Goal: Task Accomplishment & Management: Complete application form

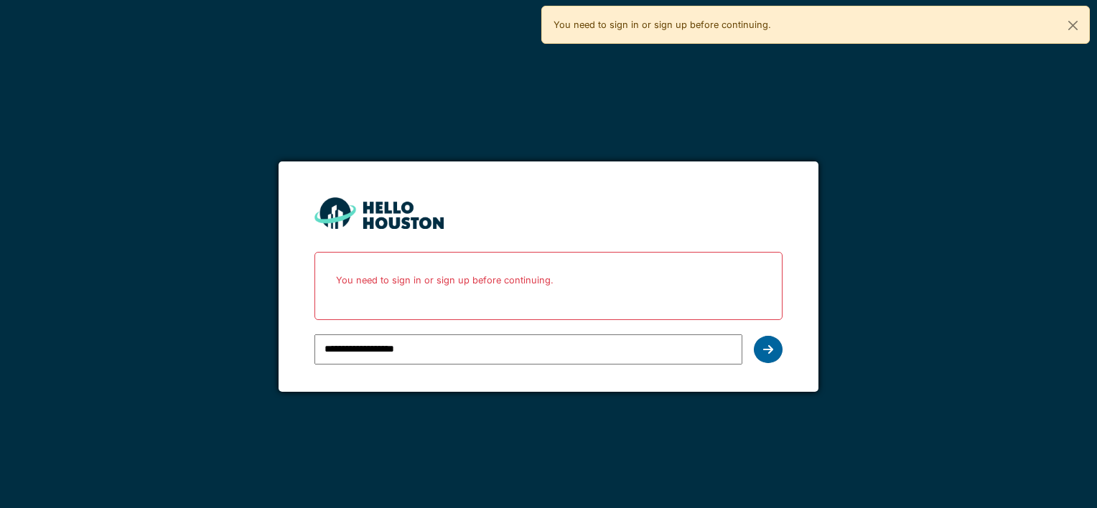
click at [772, 354] on icon at bounding box center [768, 349] width 10 height 11
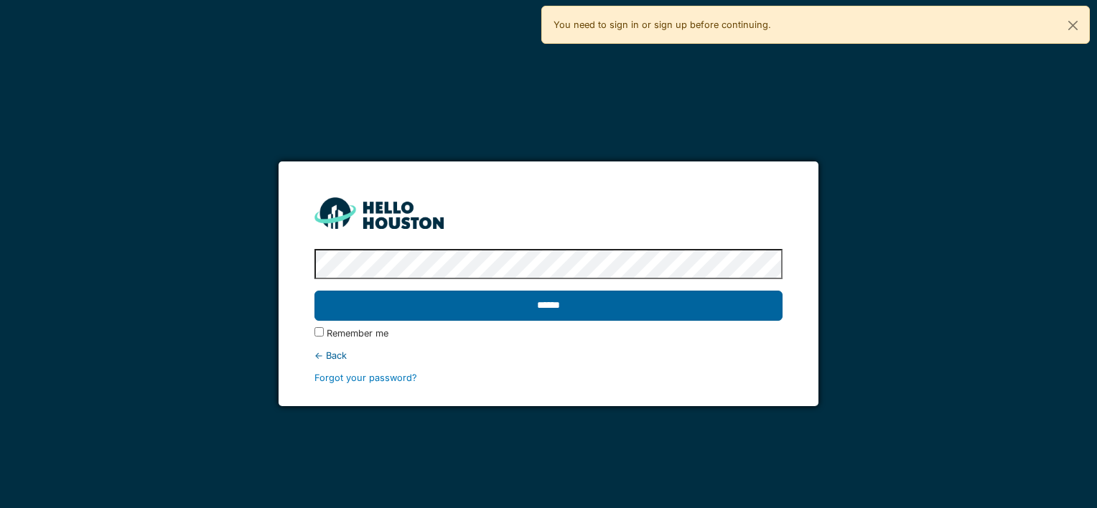
click at [654, 308] on input "******" at bounding box center [547, 306] width 467 height 30
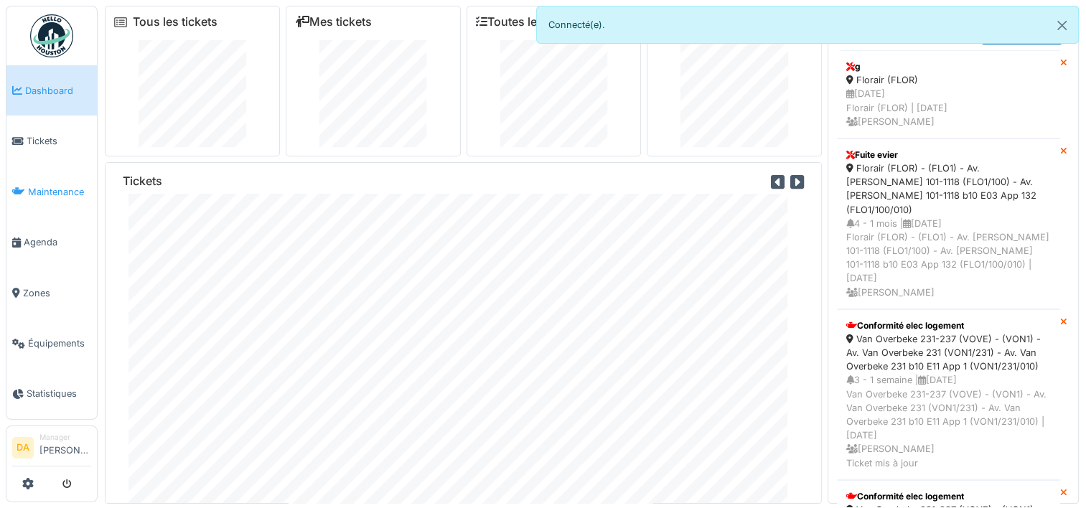
click at [55, 187] on span "Maintenance" at bounding box center [59, 192] width 63 height 14
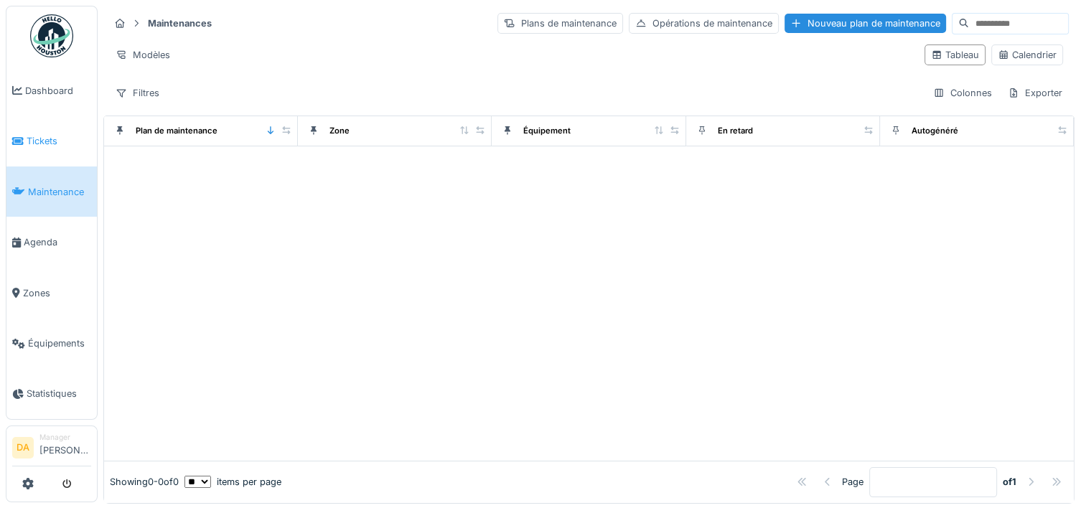
click at [37, 144] on span "Tickets" at bounding box center [59, 141] width 65 height 14
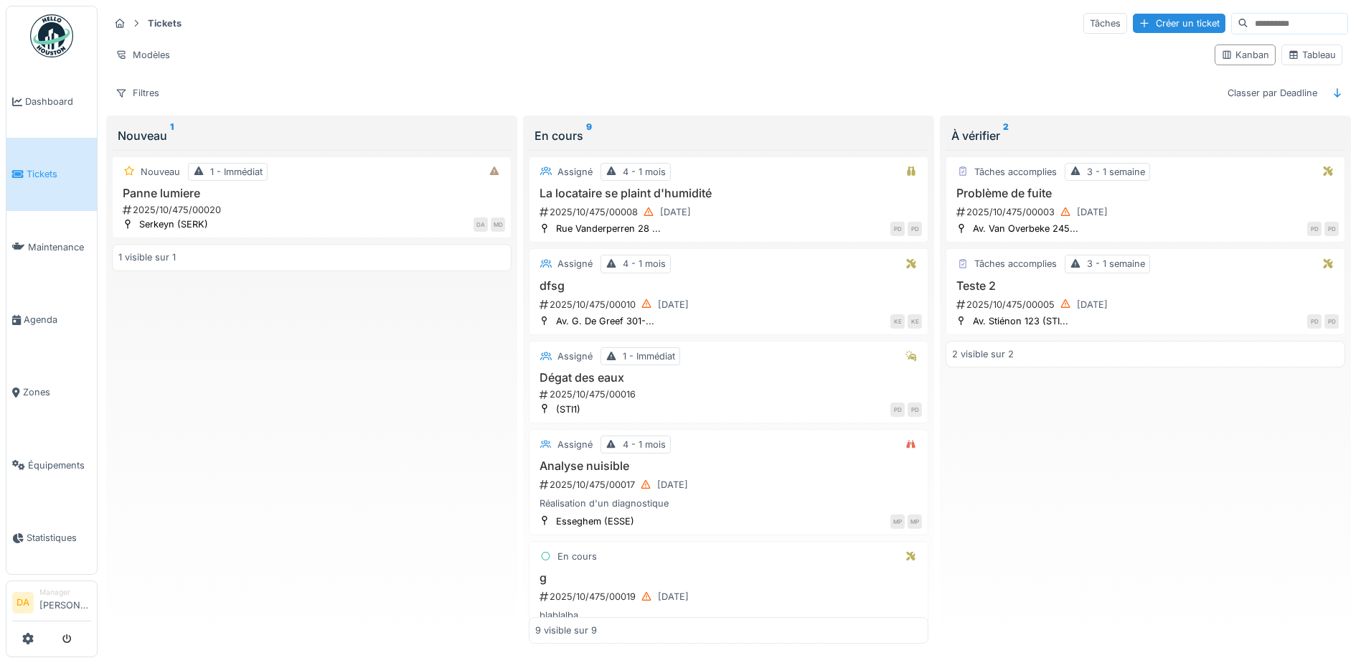
click at [45, 174] on span "Tickets" at bounding box center [59, 174] width 65 height 14
click at [1133, 20] on div "Créer un ticket" at bounding box center [1179, 23] width 93 height 19
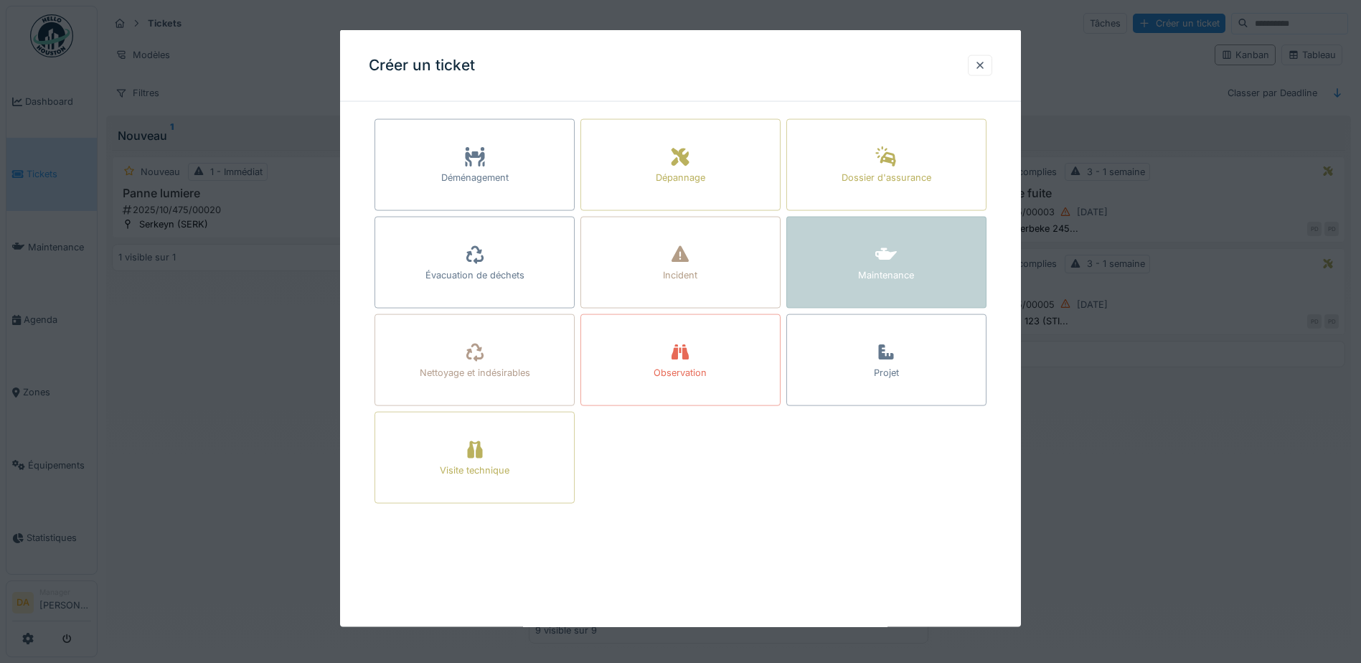
click at [870, 268] on div "Maintenance" at bounding box center [886, 275] width 56 height 14
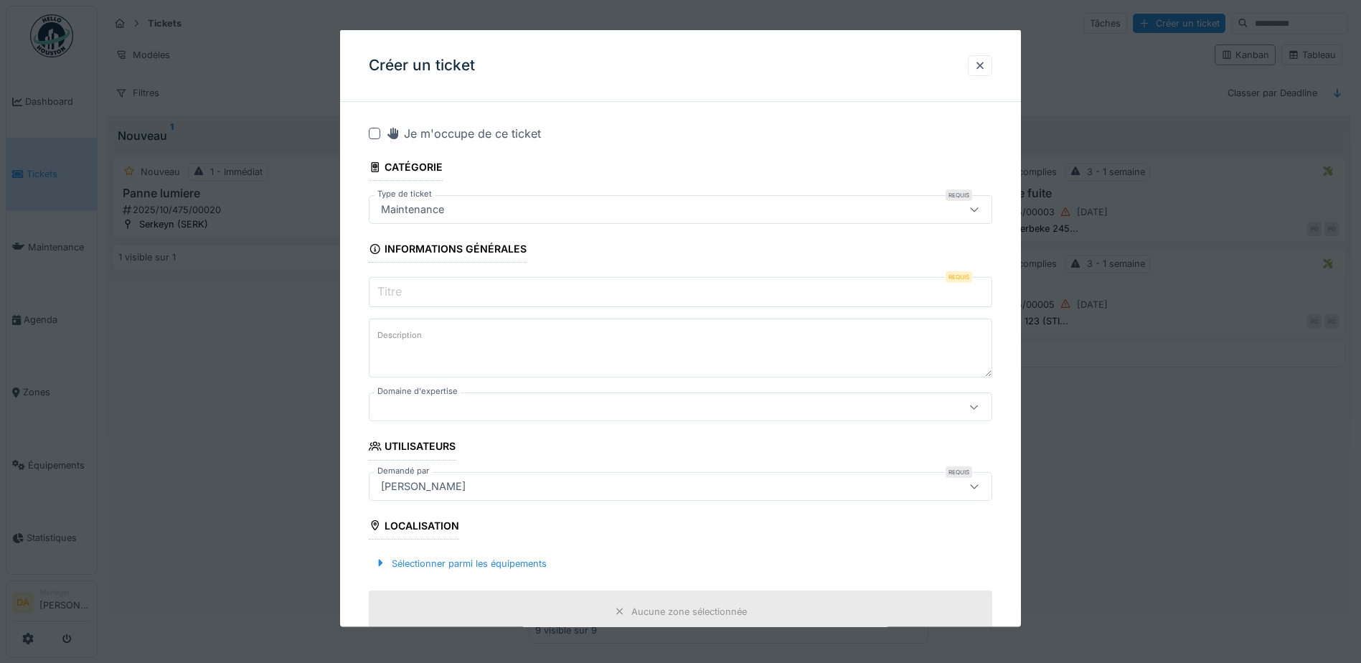
click at [1152, 487] on div at bounding box center [680, 331] width 1361 height 663
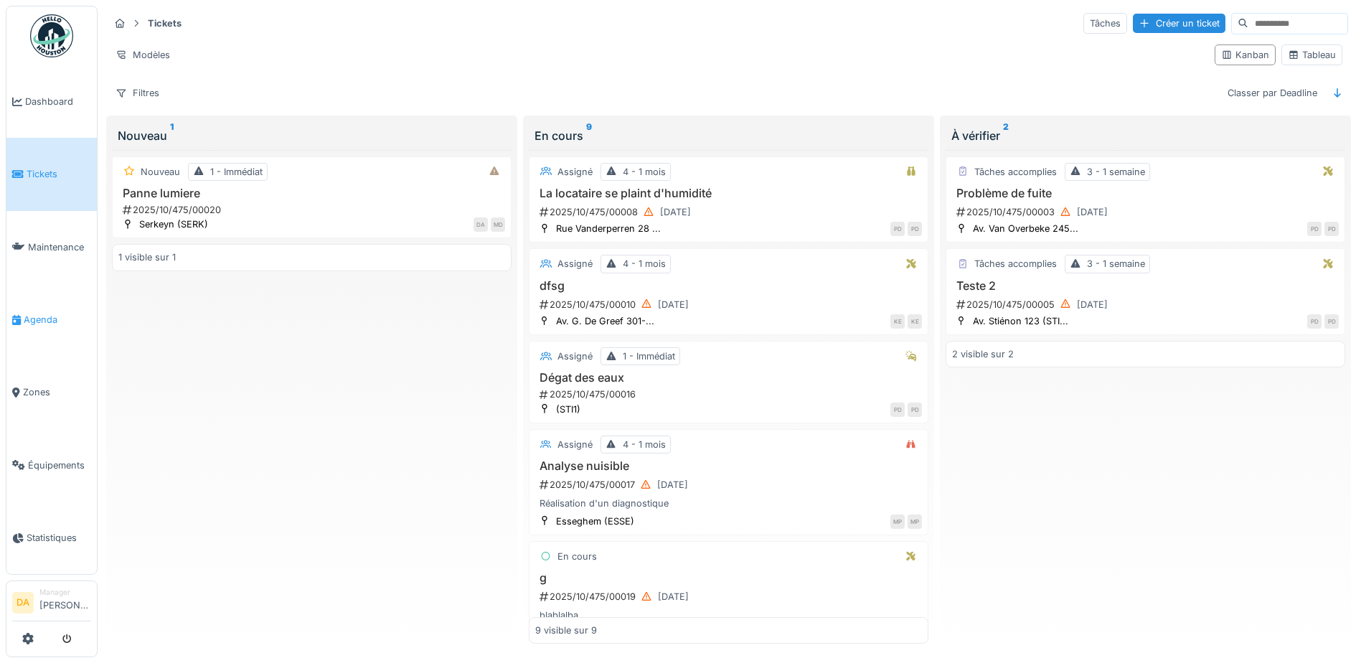
click at [28, 305] on link "Agenda" at bounding box center [51, 319] width 90 height 72
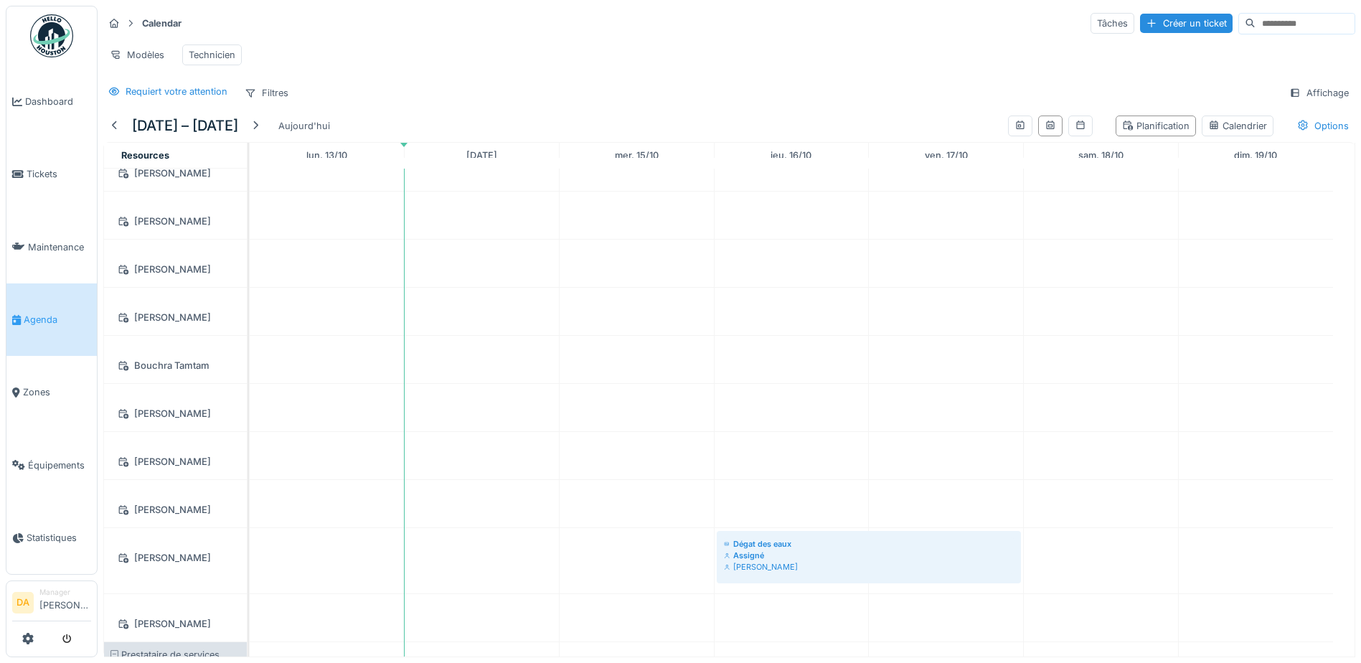
scroll to position [72, 0]
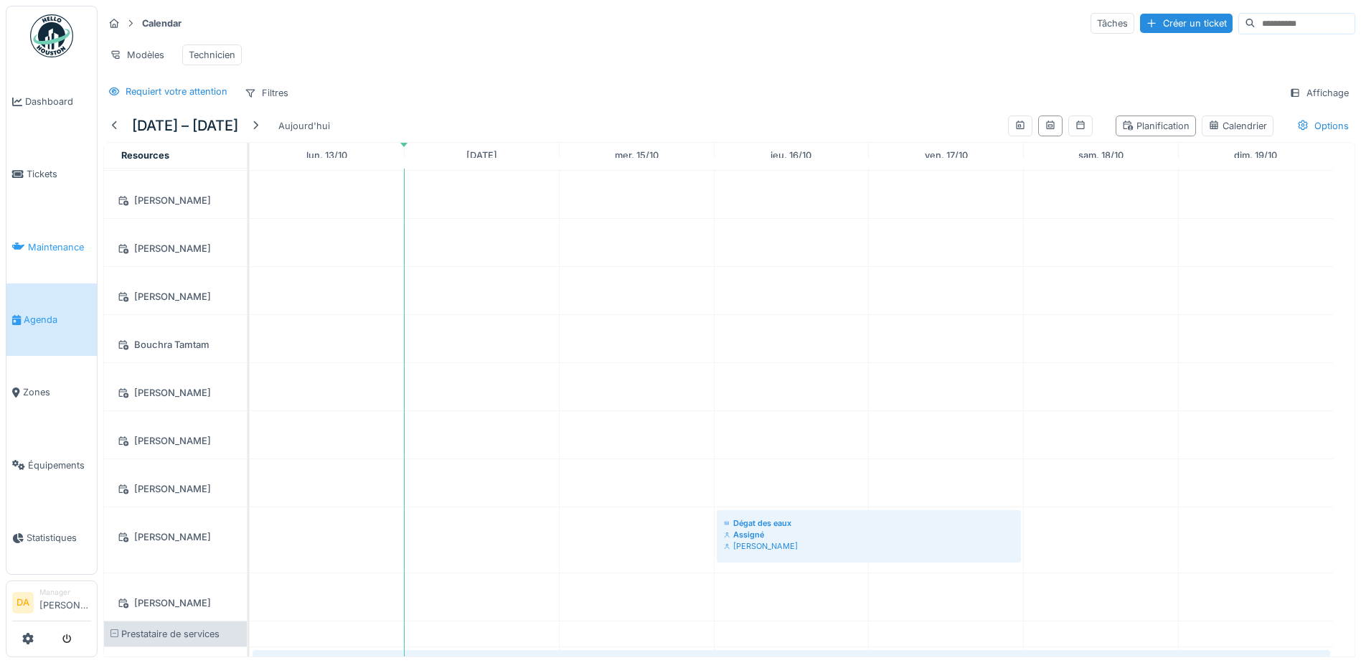
click at [58, 248] on span "Maintenance" at bounding box center [59, 247] width 63 height 14
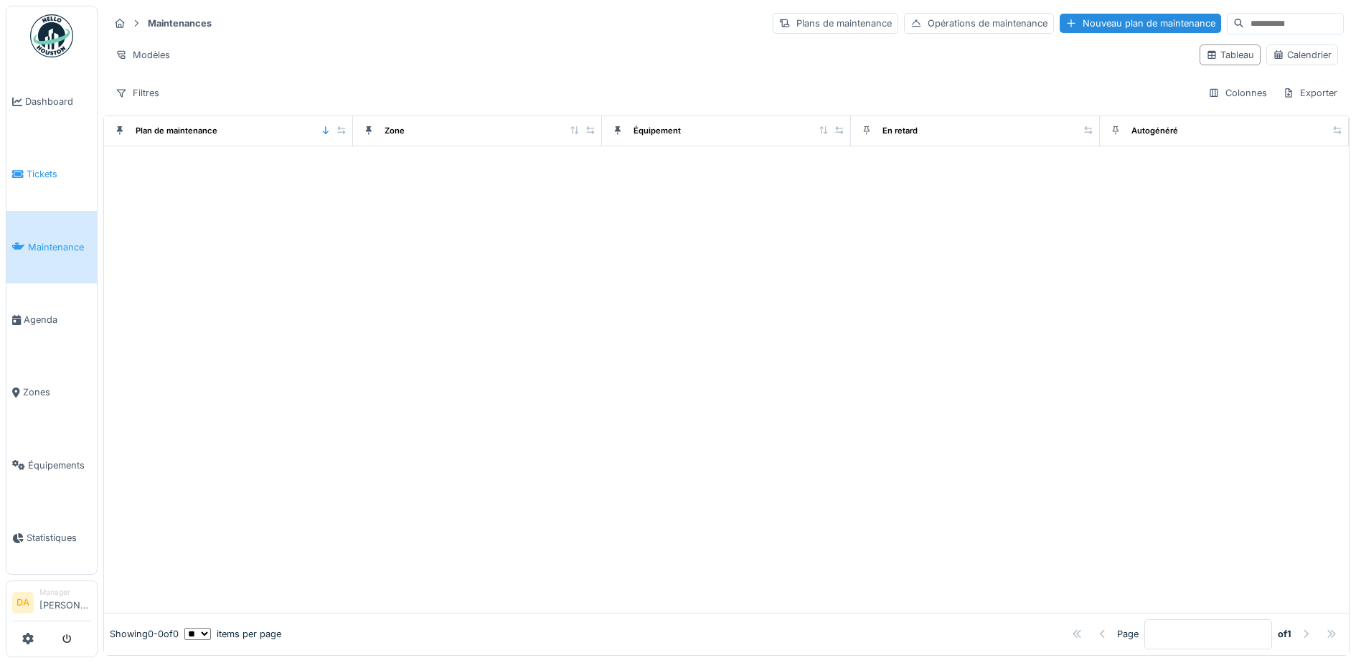
click at [57, 172] on span "Tickets" at bounding box center [59, 174] width 65 height 14
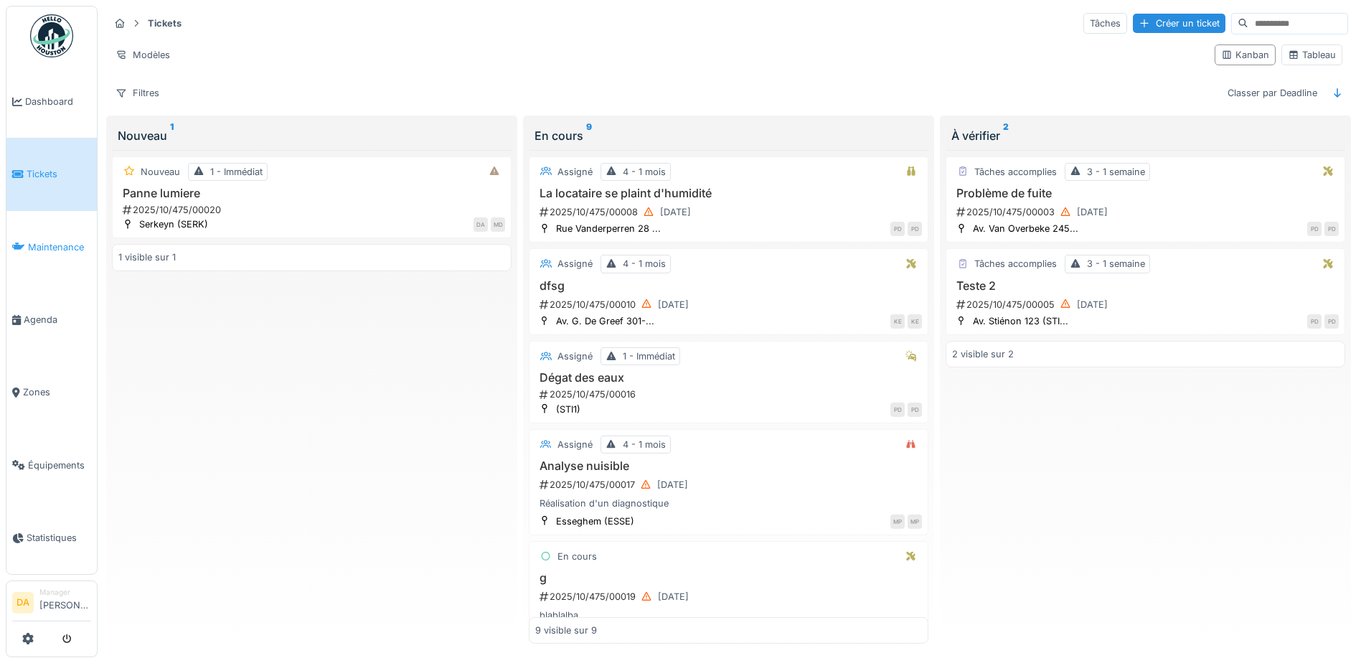
click at [40, 234] on link "Maintenance" at bounding box center [51, 247] width 90 height 72
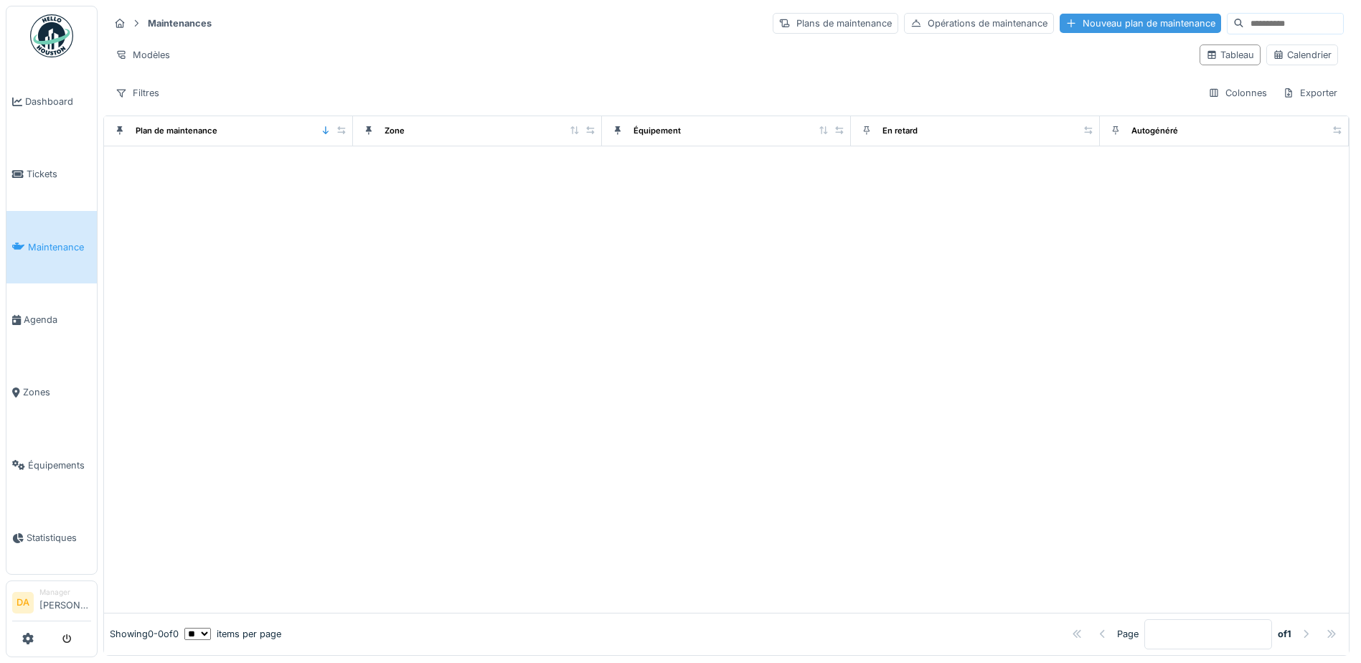
click at [1060, 17] on div "Nouveau plan de maintenance" at bounding box center [1140, 23] width 161 height 19
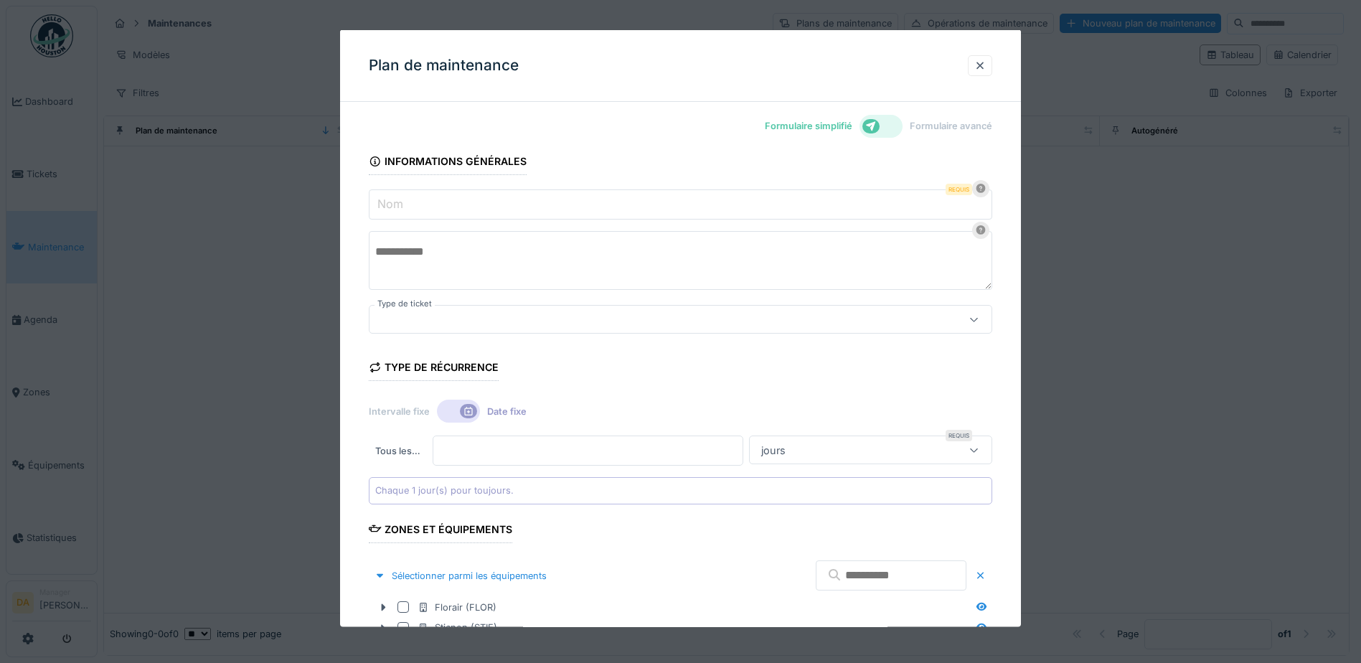
click at [890, 329] on div at bounding box center [681, 319] width 624 height 29
click at [828, 128] on label "Formulaire simplifié" at bounding box center [809, 126] width 88 height 14
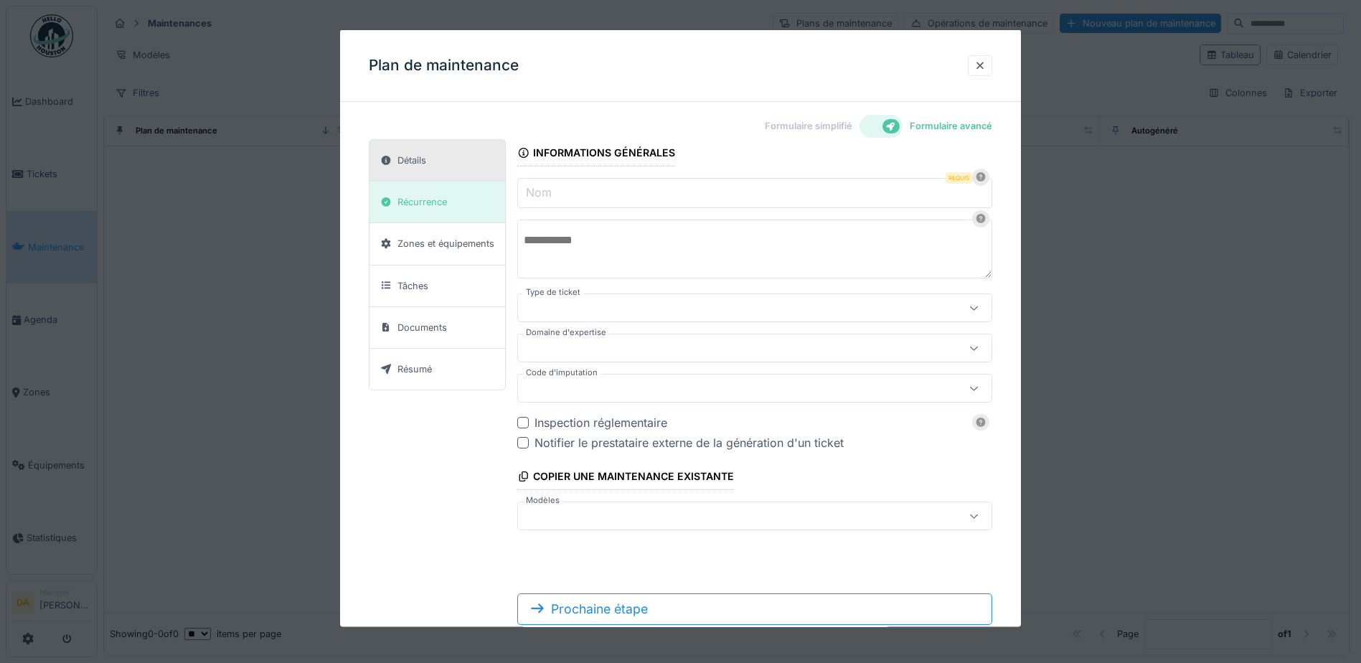
click at [642, 136] on div "Formulaire simplifié Formulaire avancé" at bounding box center [681, 126] width 624 height 26
click at [636, 183] on input "Nom" at bounding box center [754, 193] width 475 height 30
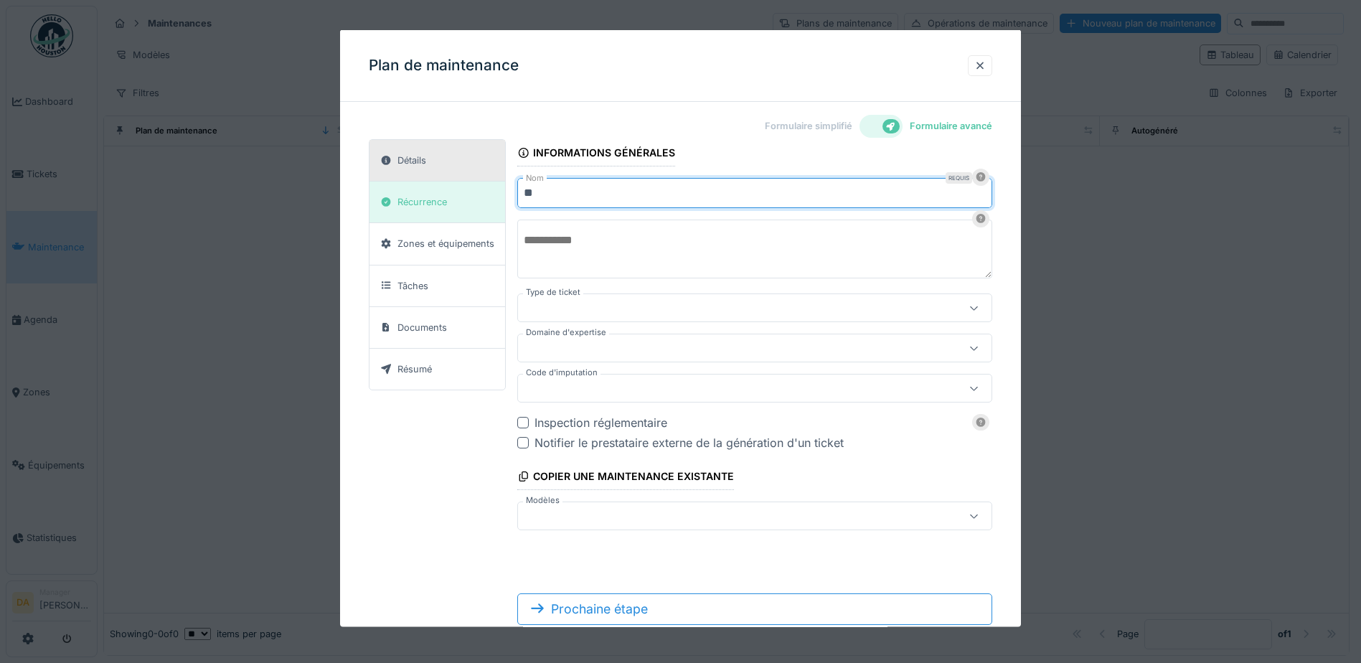
type input "*"
type input "**********"
click at [693, 314] on div at bounding box center [726, 308] width 404 height 16
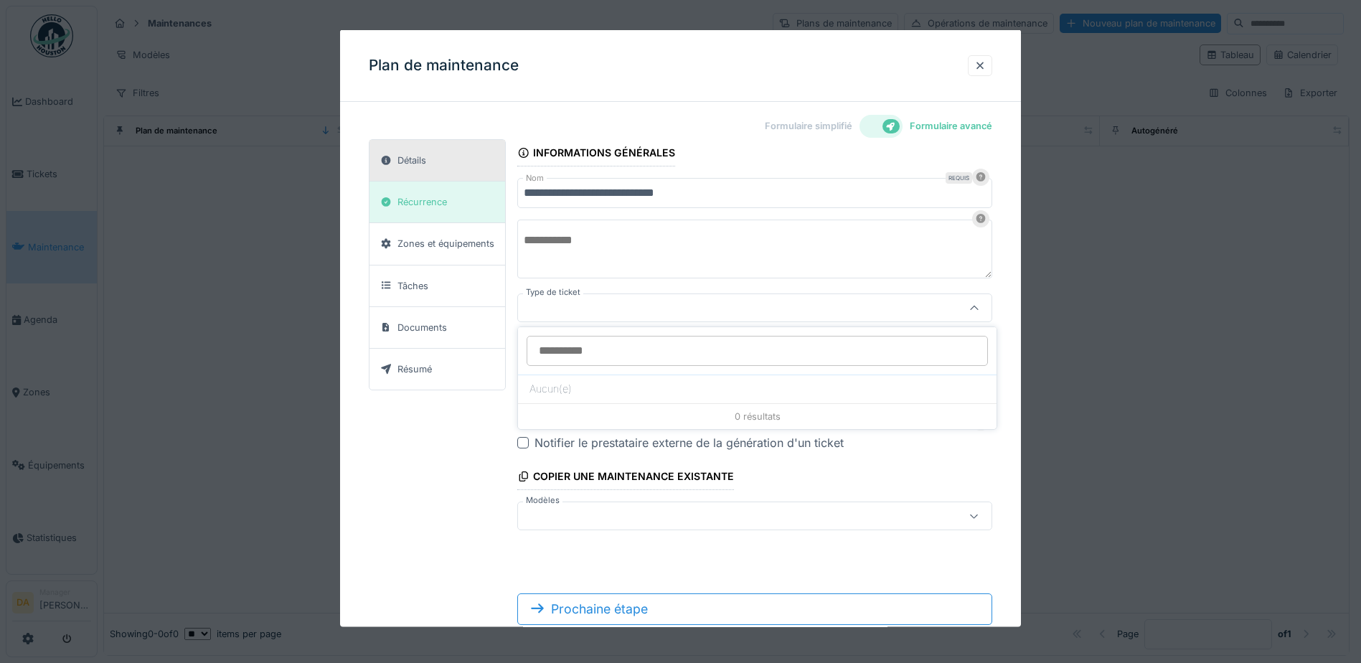
click at [693, 314] on div at bounding box center [726, 308] width 404 height 16
type input "**********"
click at [715, 345] on input "**********" at bounding box center [757, 351] width 461 height 30
click at [729, 289] on div "**********" at bounding box center [754, 334] width 475 height 391
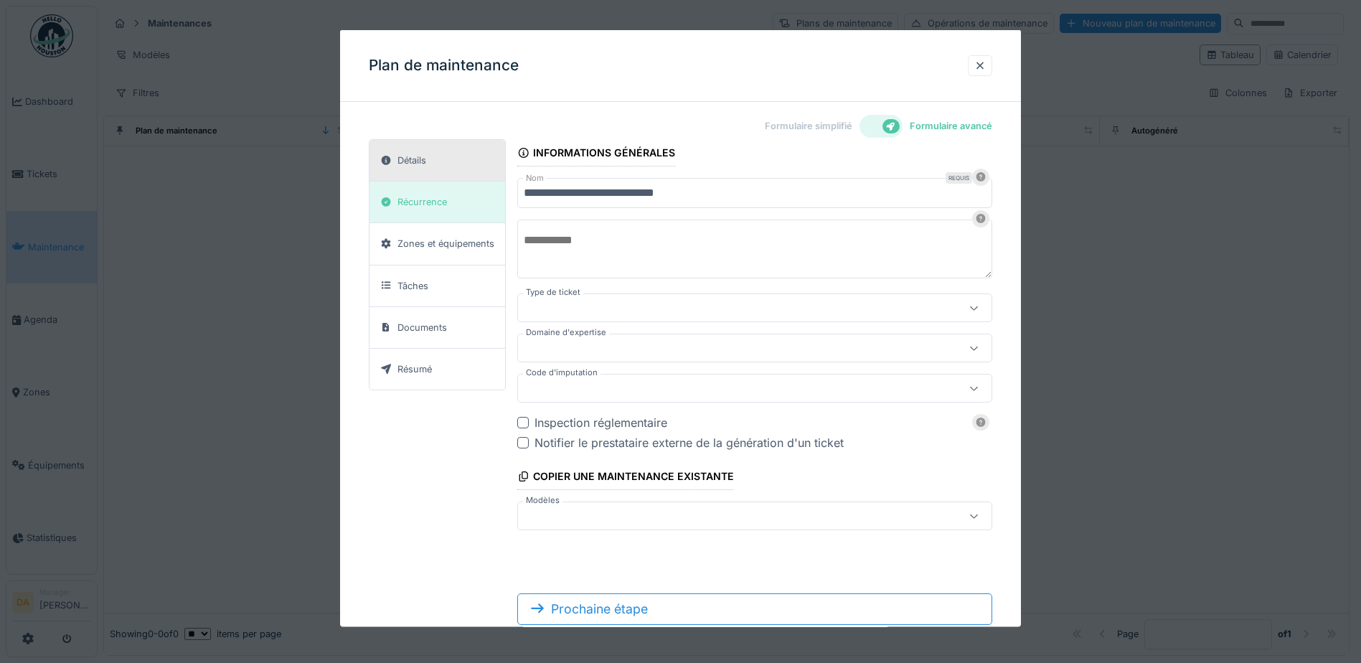
click at [724, 347] on div at bounding box center [726, 348] width 404 height 16
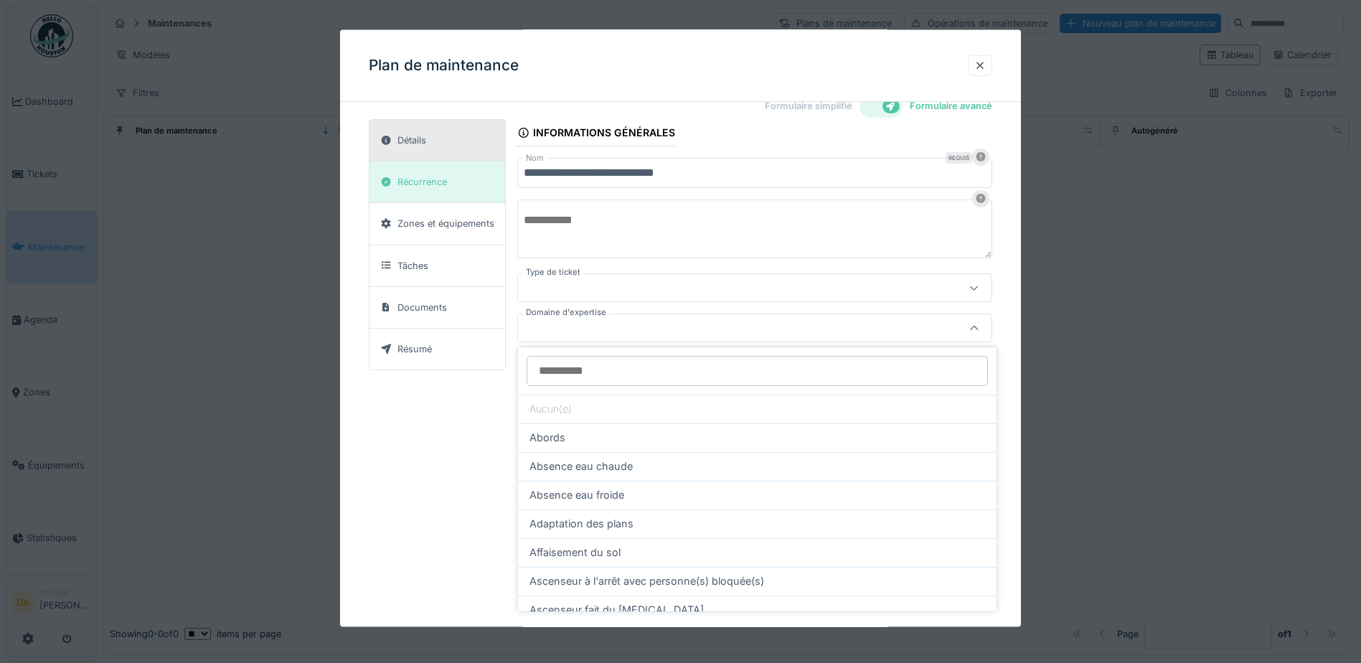
click at [724, 347] on div at bounding box center [757, 370] width 479 height 47
click at [746, 271] on div "**********" at bounding box center [754, 314] width 475 height 391
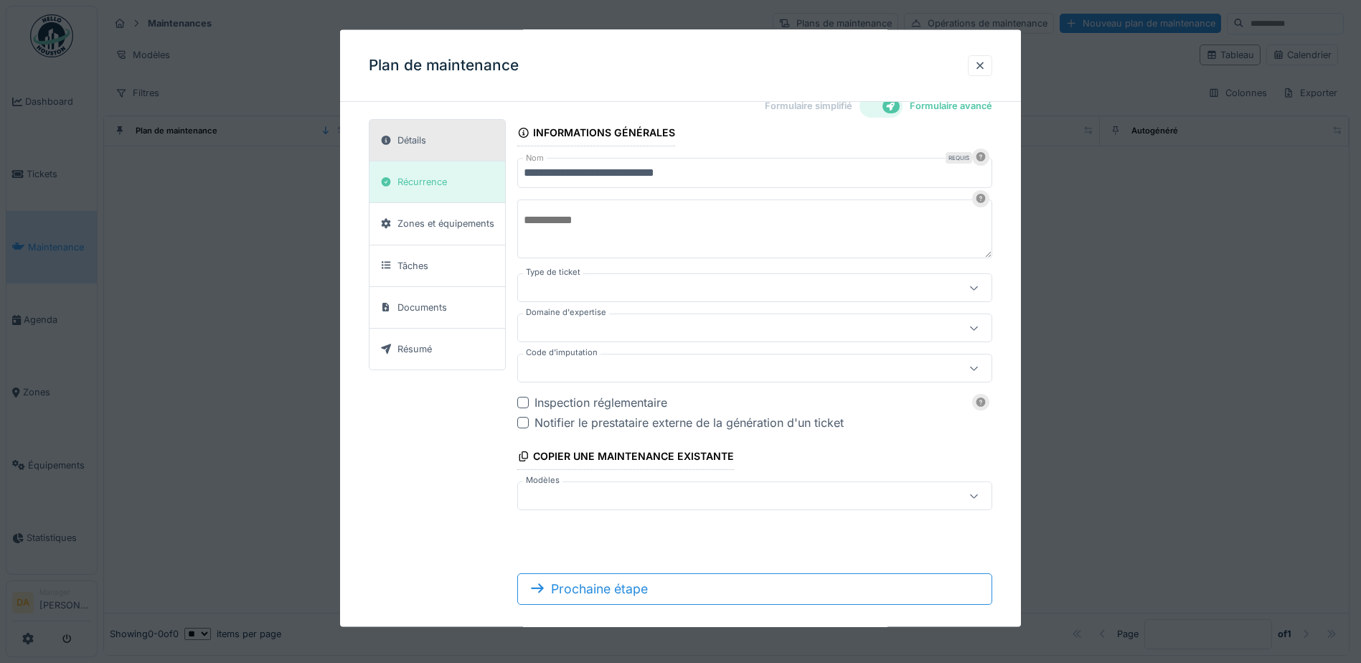
click at [628, 405] on div "Inspection réglementaire" at bounding box center [764, 402] width 458 height 17
click at [595, 458] on div "Copier une maintenance existante" at bounding box center [625, 458] width 217 height 24
click at [591, 496] on div at bounding box center [726, 496] width 404 height 16
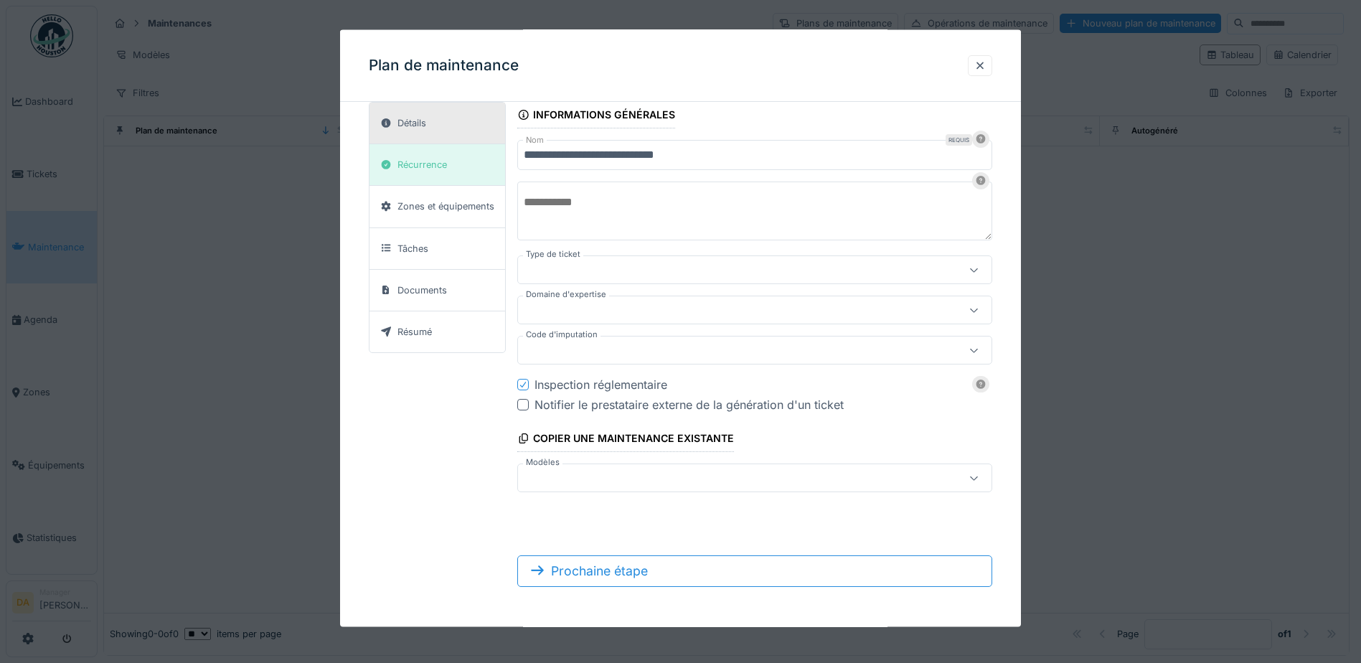
click at [422, 520] on div "**********" at bounding box center [681, 349] width 624 height 497
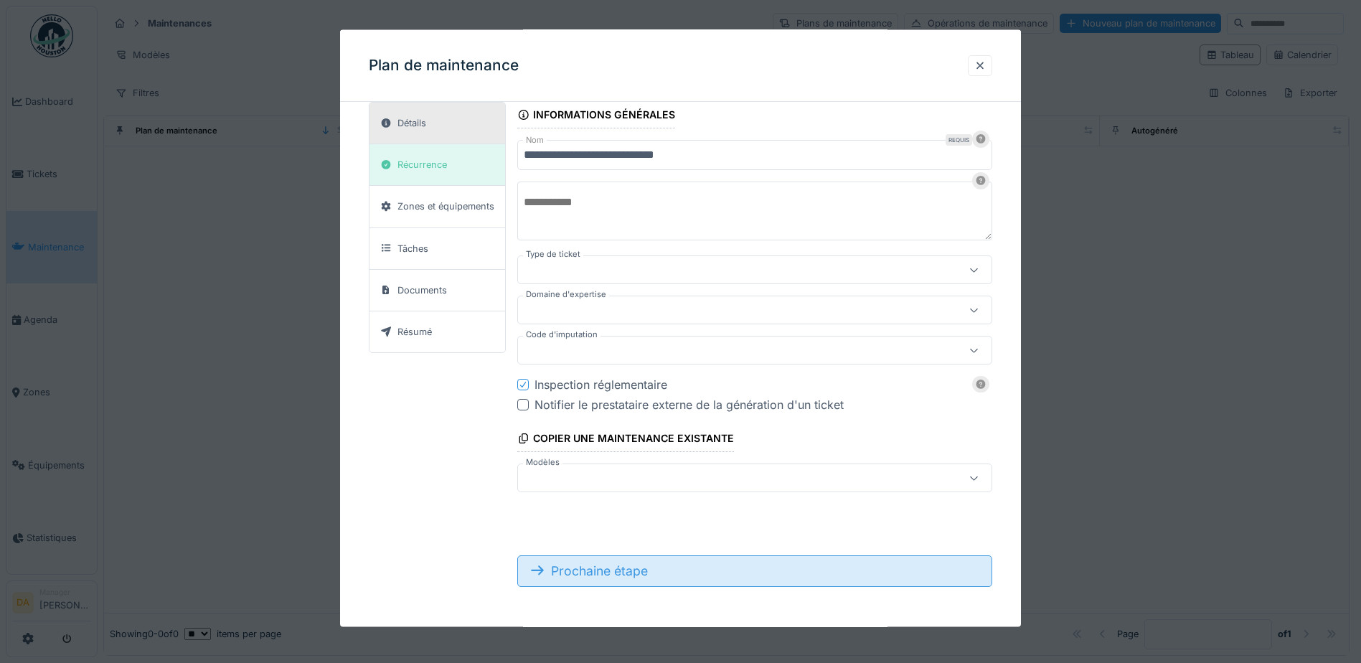
click at [613, 567] on div "Prochaine étape" at bounding box center [754, 571] width 475 height 32
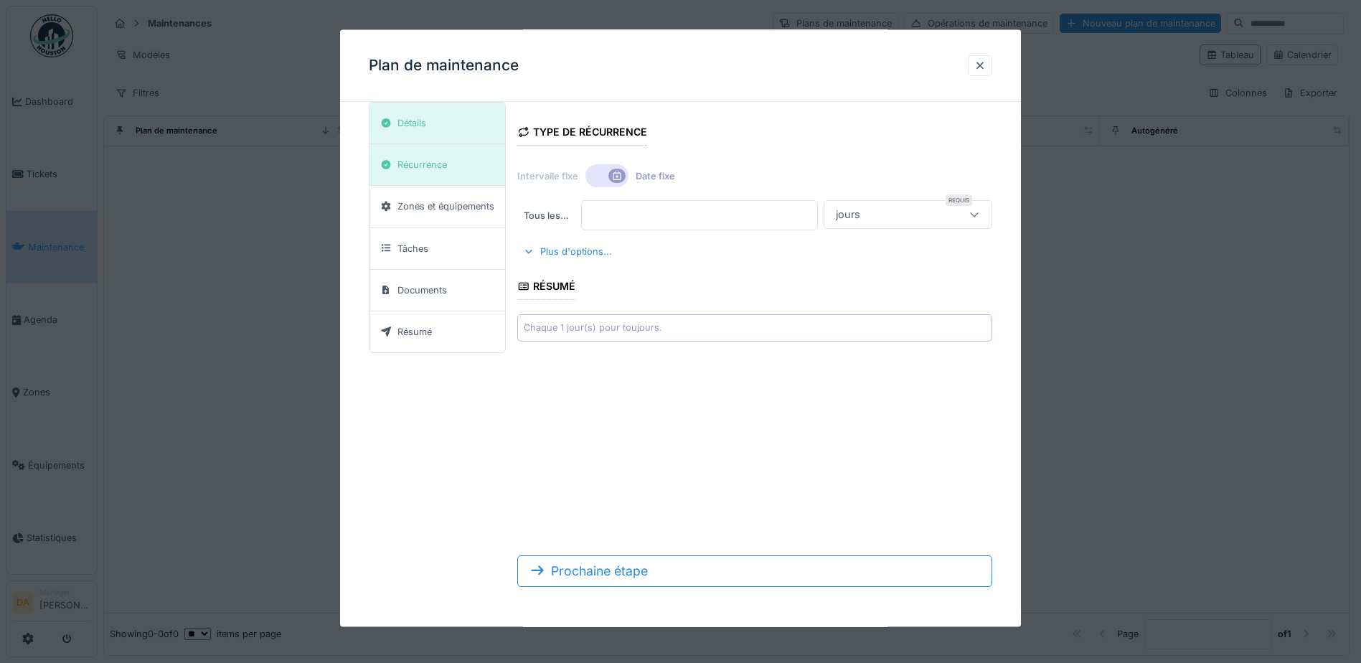
click at [696, 214] on input "*" at bounding box center [699, 215] width 236 height 30
click at [980, 215] on icon at bounding box center [974, 214] width 11 height 9
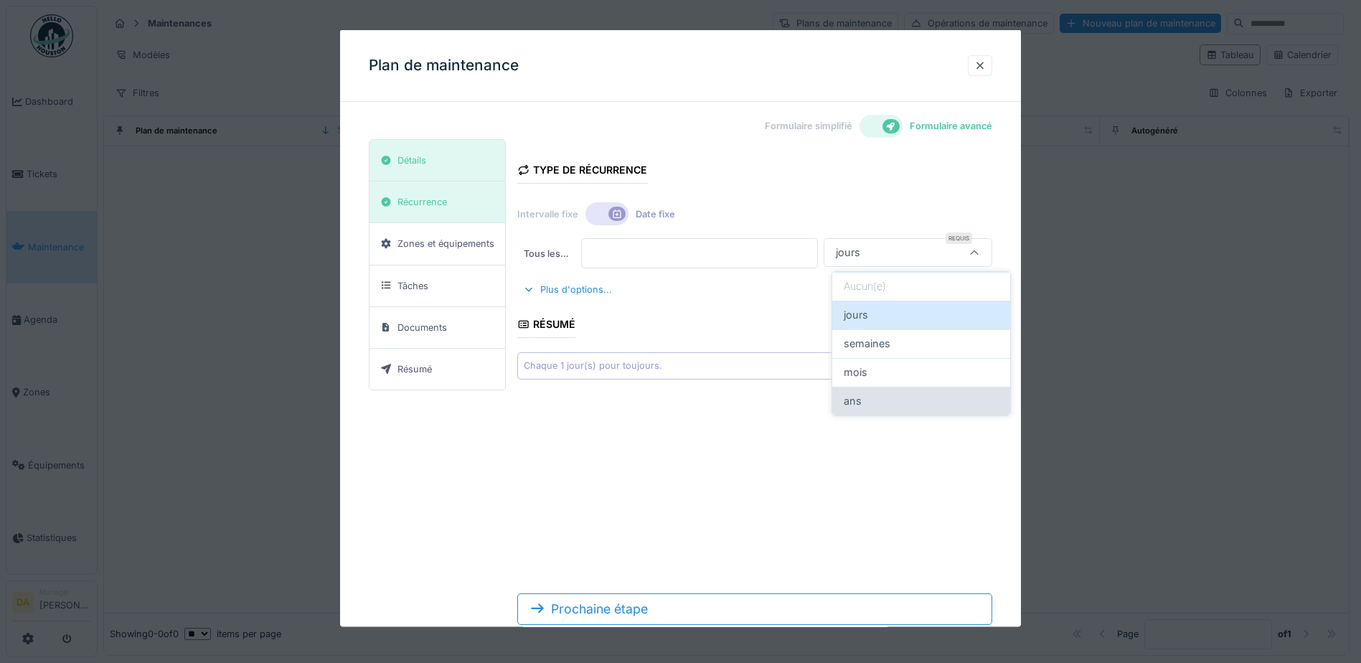
click at [886, 393] on div "ans" at bounding box center [921, 401] width 155 height 16
type input "******"
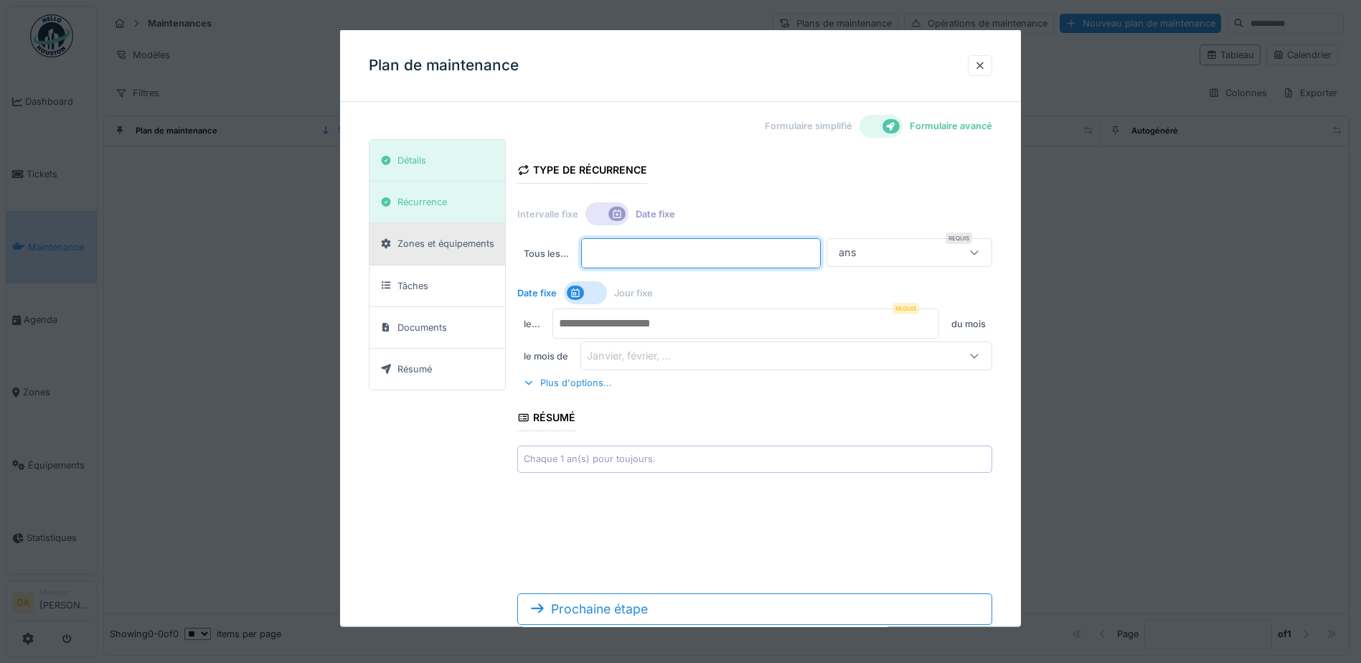
drag, startPoint x: 656, startPoint y: 245, endPoint x: 469, endPoint y: 246, distance: 186.6
click at [469, 246] on div "Détails Récurrence Zones et équipements Tâches Documents Résumé Type de récurre…" at bounding box center [681, 387] width 624 height 497
type input "*"
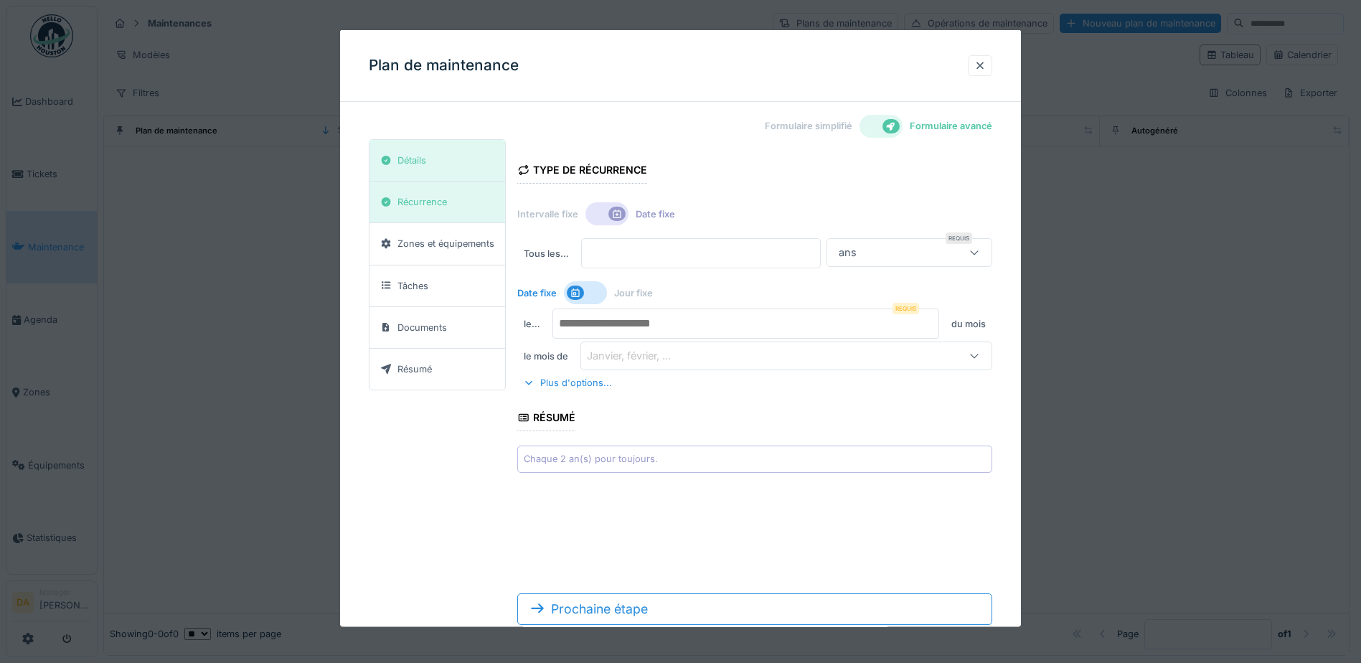
click at [721, 392] on div "Tous les … * Requis ans ****** Date fixe Jour fixe le … Requis du mois le mois …" at bounding box center [754, 355] width 475 height 234
click at [728, 352] on div "Janvier, février, ..." at bounding box center [760, 356] width 347 height 16
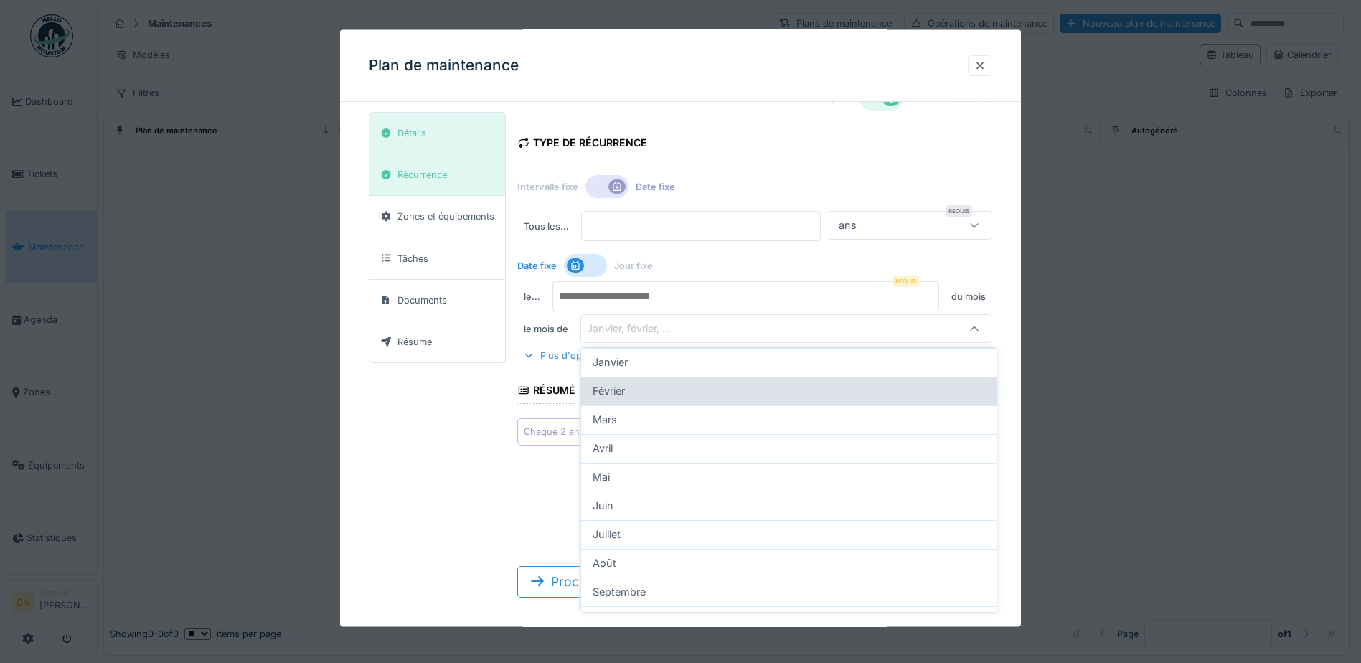
click at [723, 381] on div "Février" at bounding box center [789, 391] width 416 height 29
type input "*"
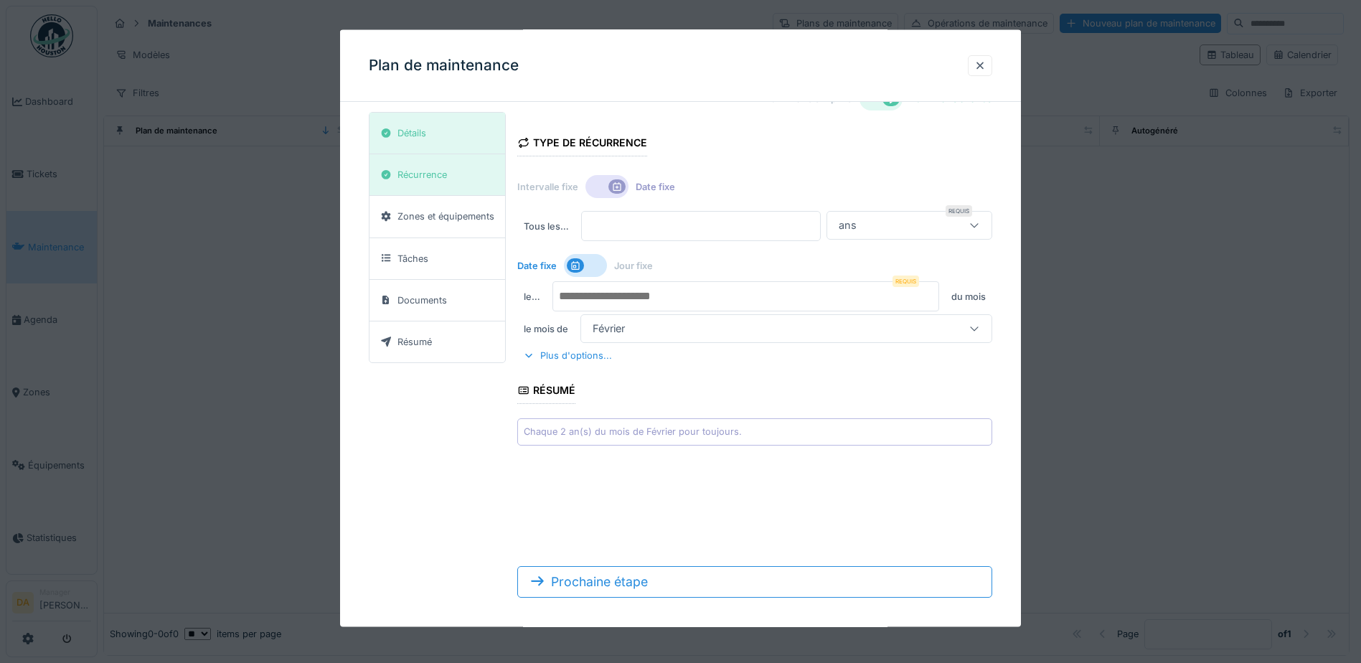
click at [731, 291] on input "number" at bounding box center [746, 296] width 387 height 30
click at [934, 302] on input "*" at bounding box center [746, 296] width 387 height 30
click at [934, 295] on input "*" at bounding box center [746, 296] width 387 height 30
type input "*"
click at [934, 295] on input "*" at bounding box center [746, 296] width 387 height 30
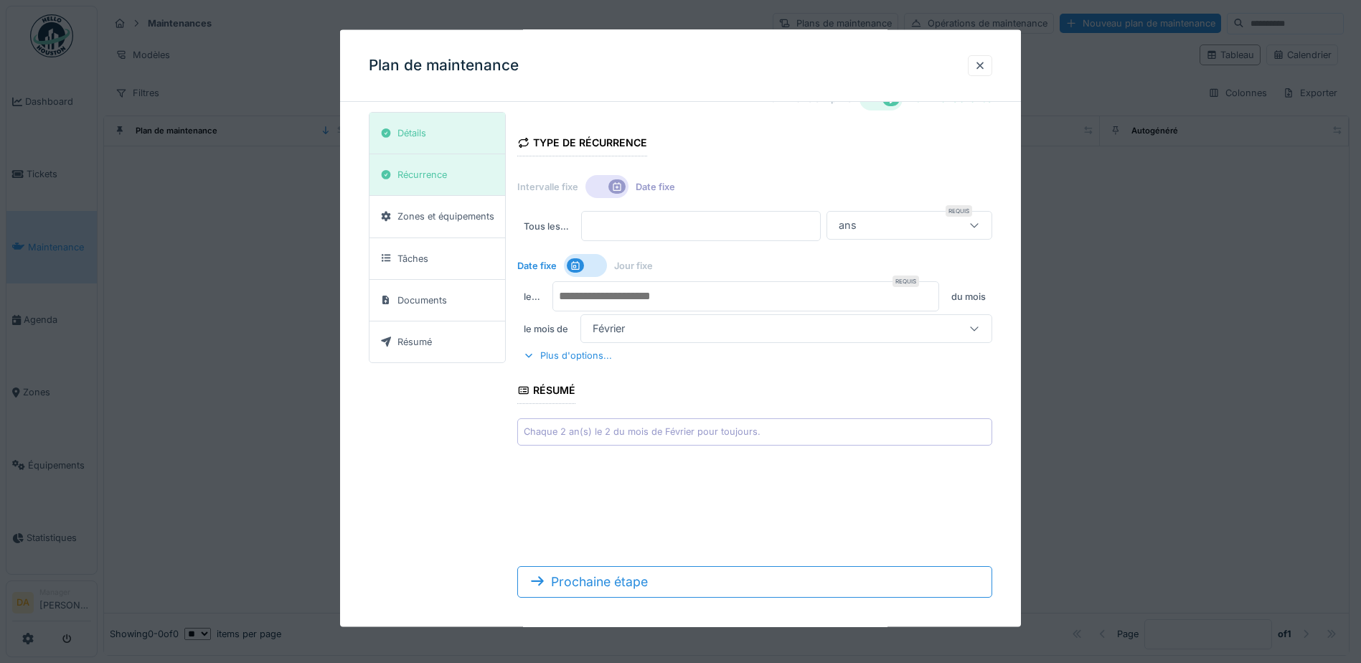
click at [791, 500] on form "Type de récurrence Intervalle fixe Date fixe Tous les … * Requis ans ****** Dat…" at bounding box center [754, 360] width 475 height 497
click at [610, 353] on div "Plus d'options..." at bounding box center [567, 355] width 100 height 19
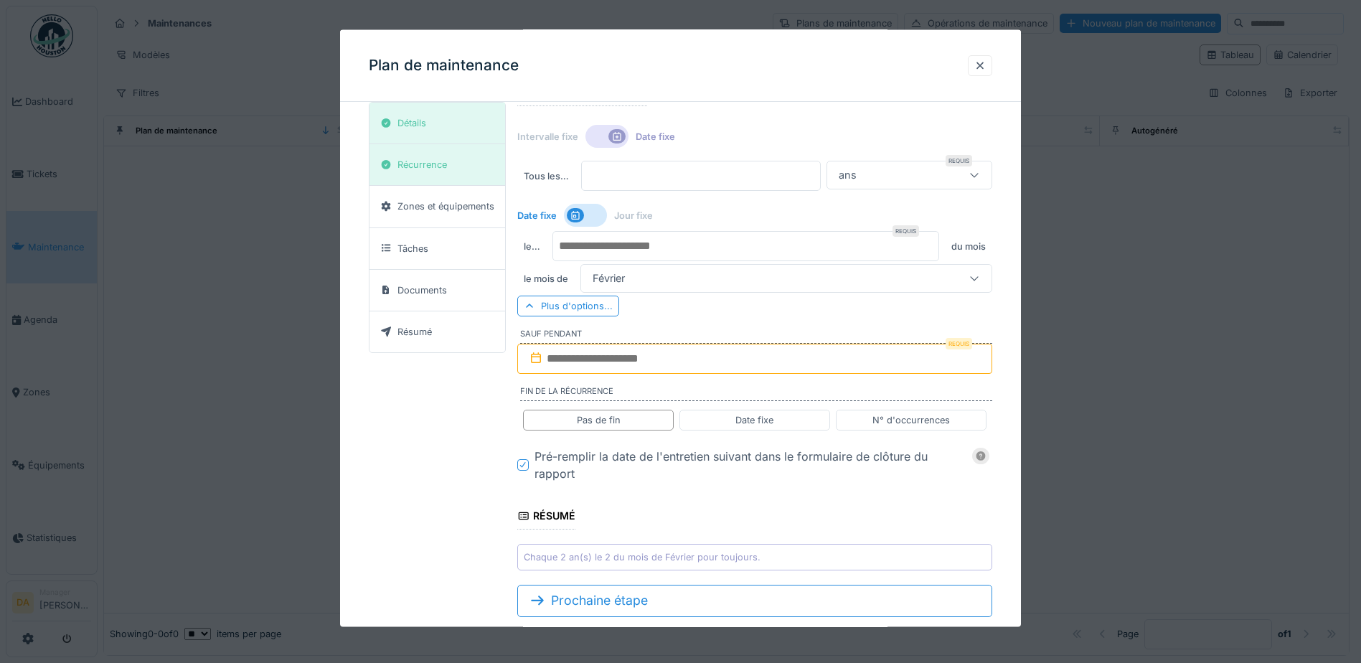
scroll to position [108, 0]
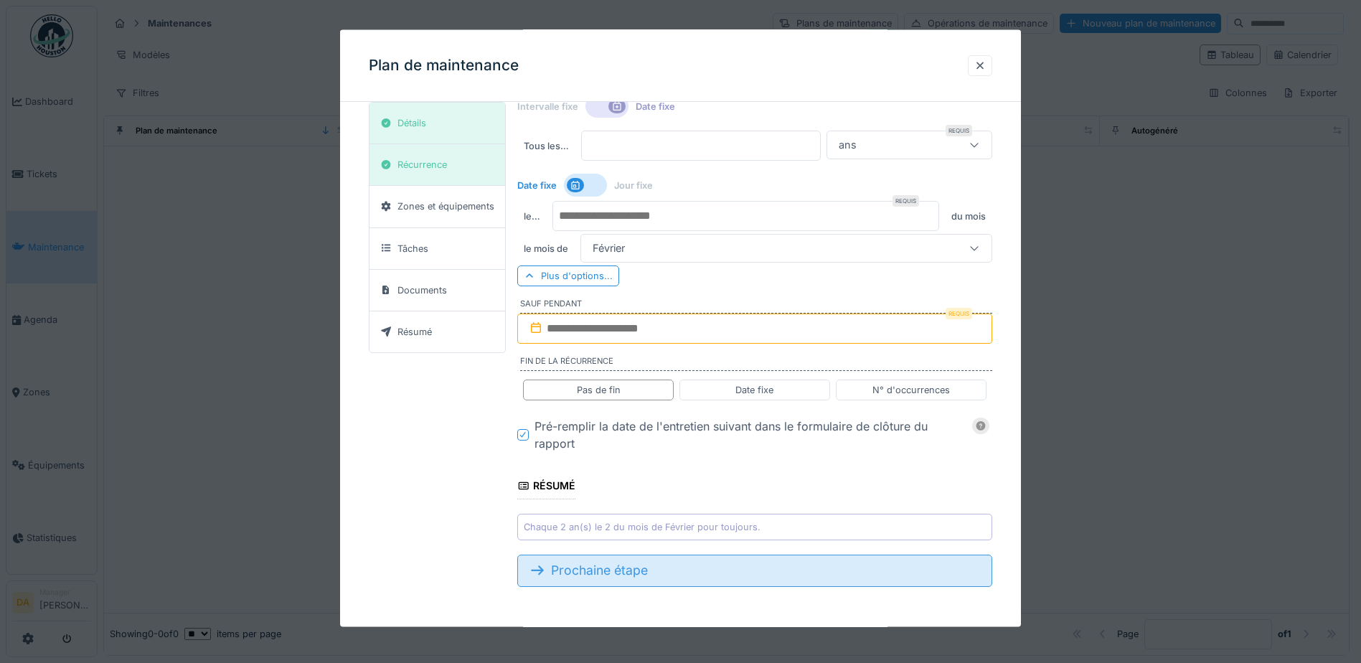
click at [588, 564] on div "Prochaine étape" at bounding box center [754, 571] width 475 height 32
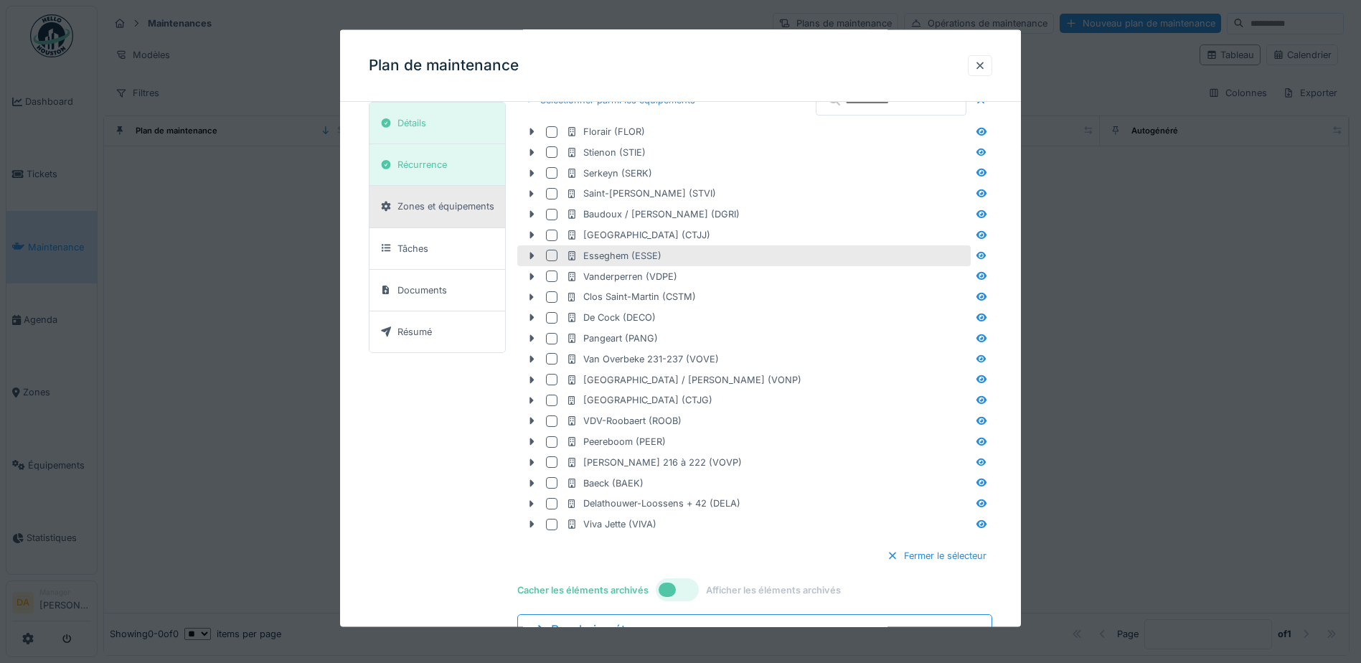
scroll to position [0, 0]
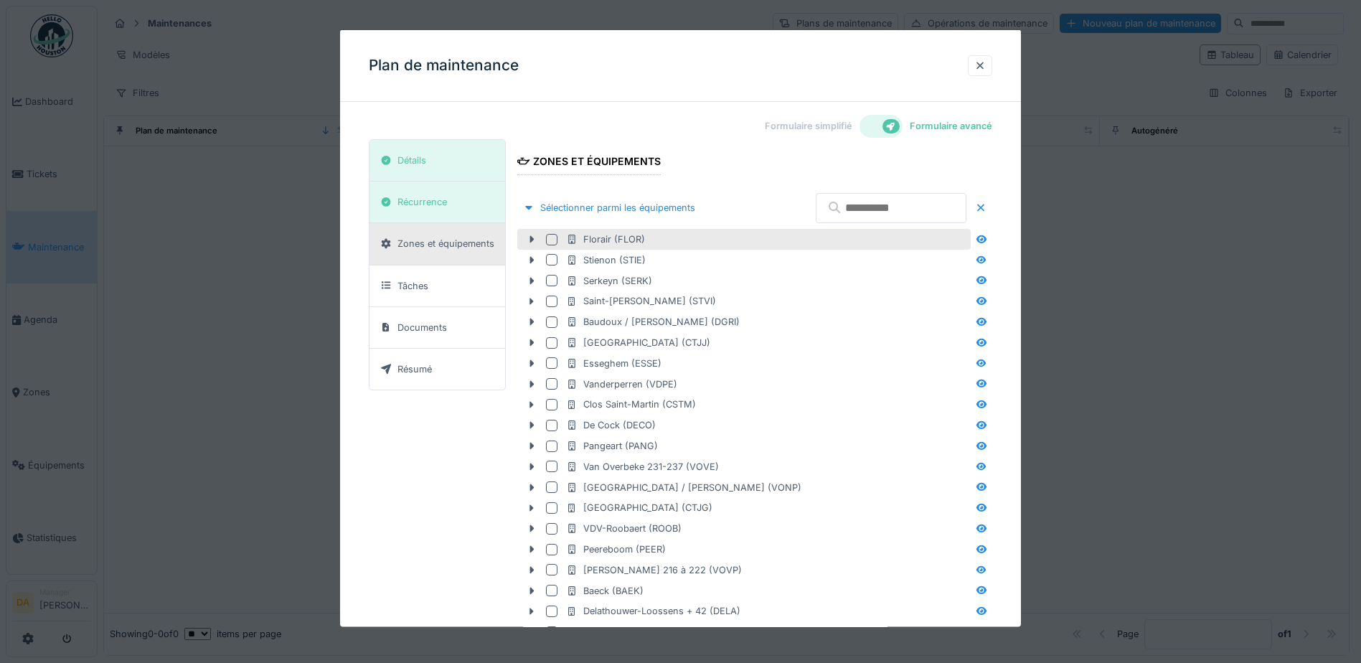
click at [551, 240] on div at bounding box center [551, 238] width 11 height 11
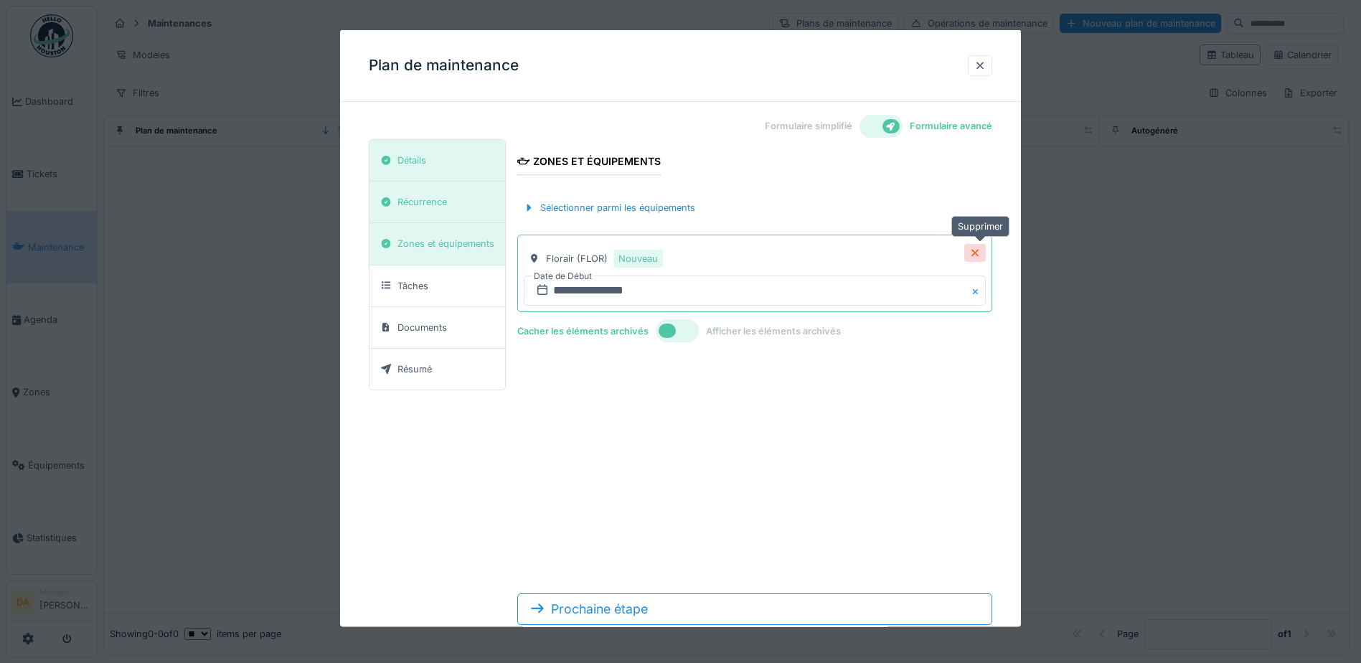
click at [977, 249] on icon at bounding box center [975, 252] width 11 height 9
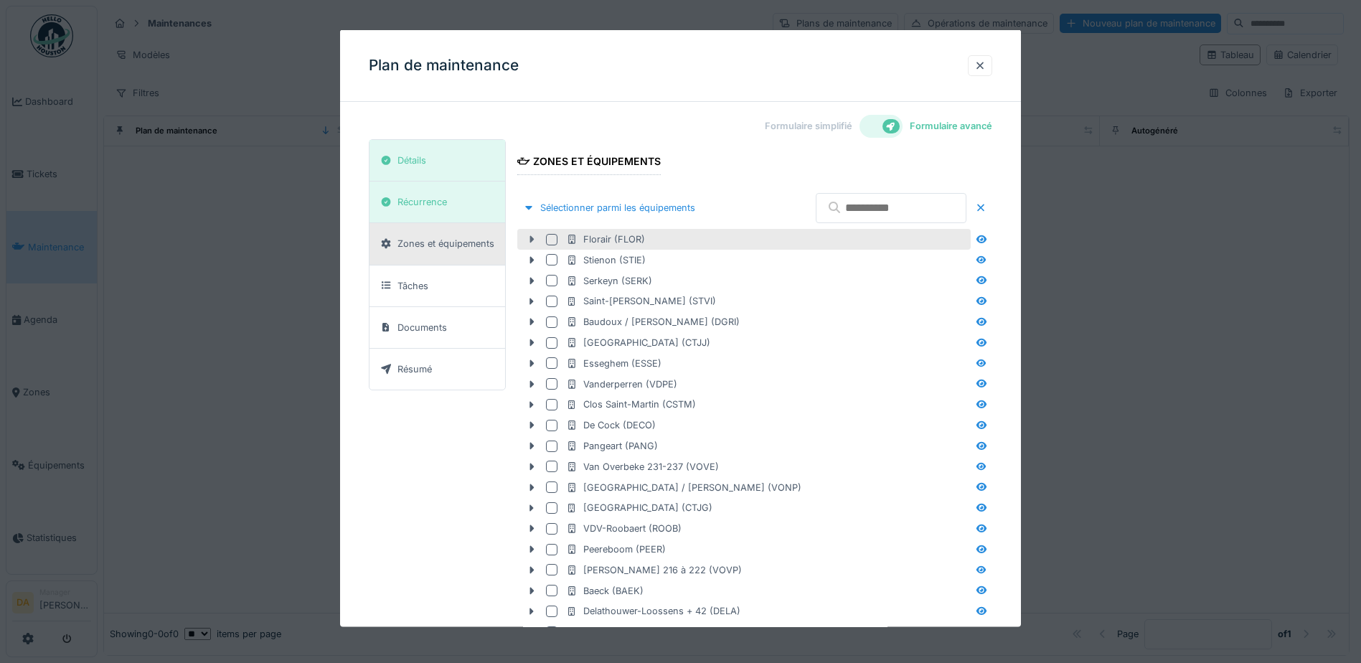
click at [532, 241] on icon at bounding box center [532, 238] width 4 height 7
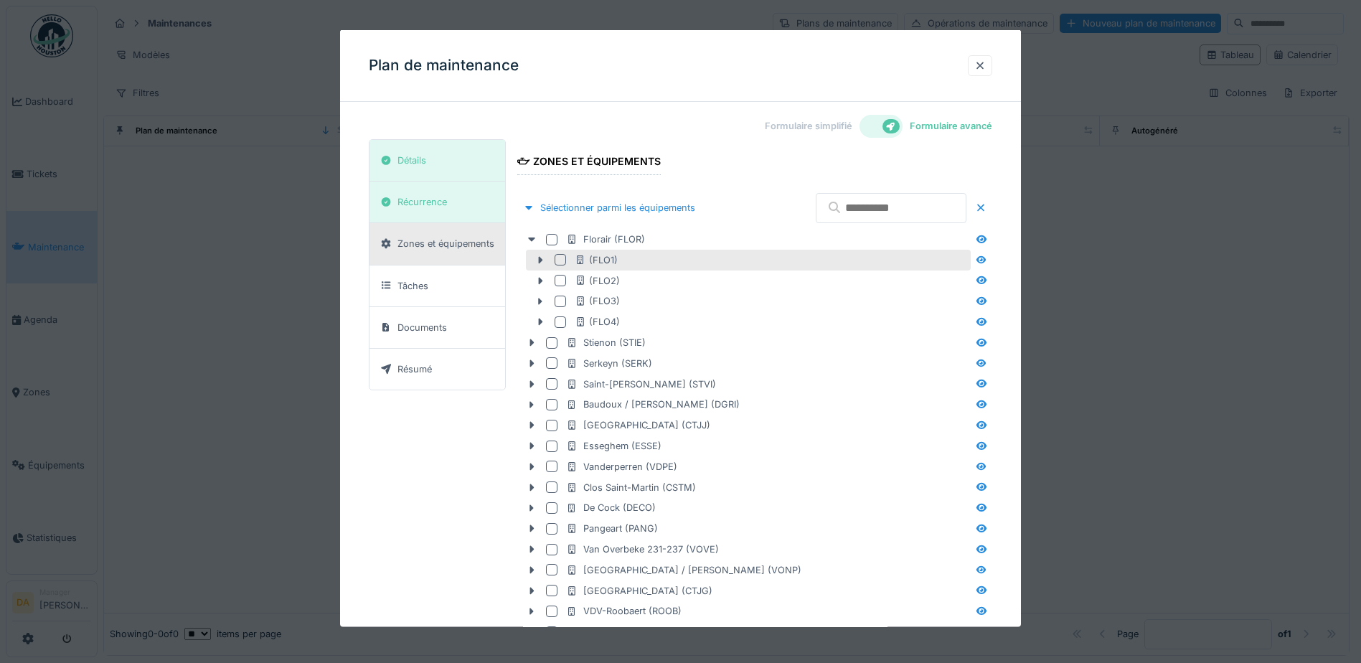
click at [558, 259] on div at bounding box center [560, 259] width 11 height 11
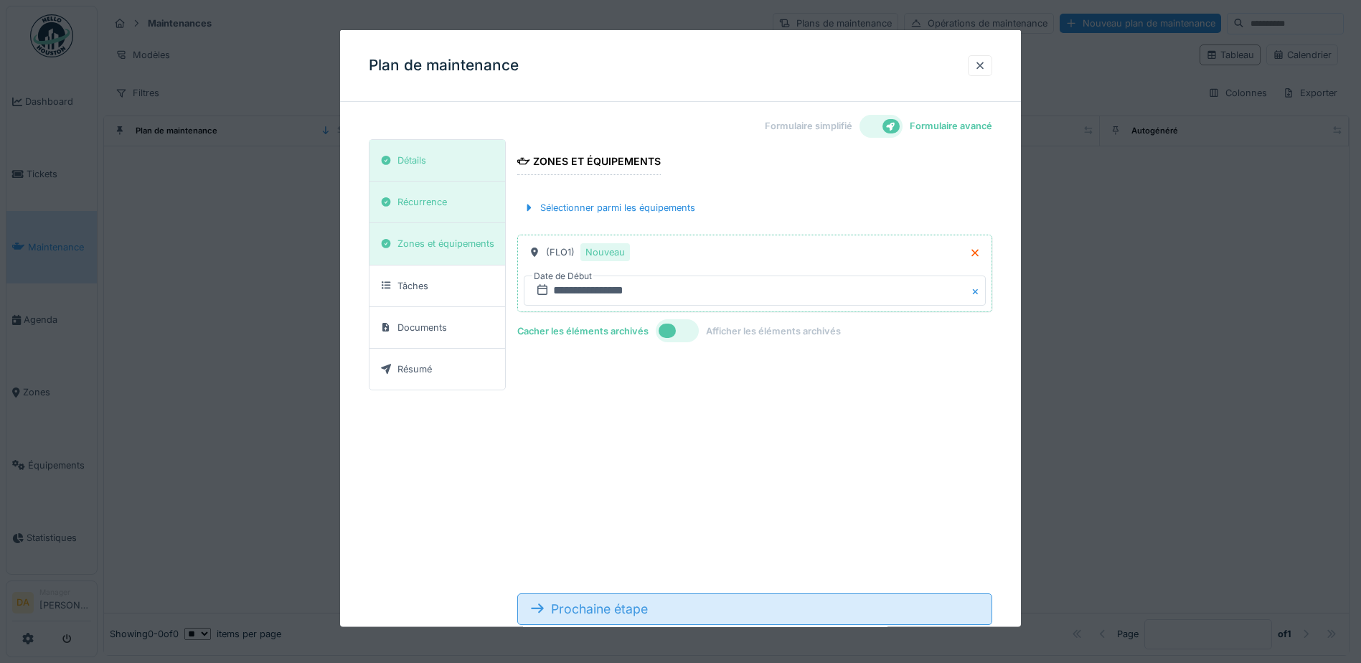
click at [665, 604] on div "Prochaine étape" at bounding box center [754, 609] width 475 height 32
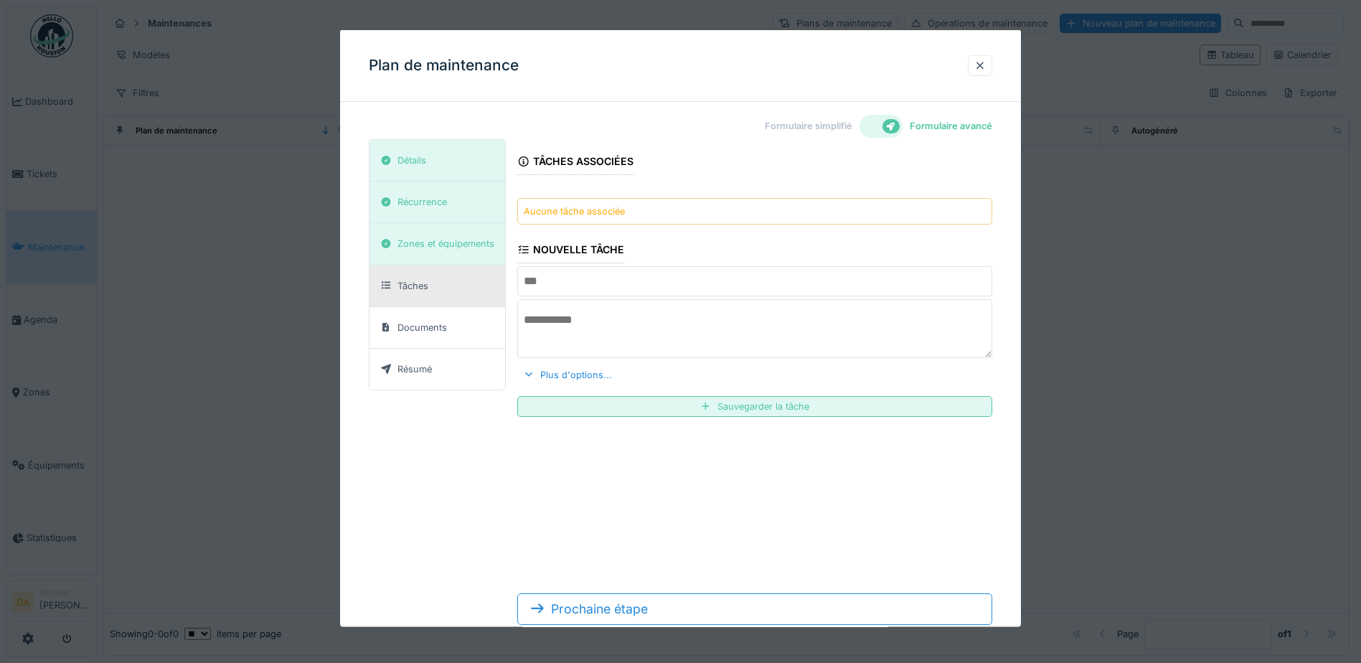
click at [602, 276] on input "text" at bounding box center [754, 281] width 475 height 30
click at [616, 210] on div "Aucune tâche associée" at bounding box center [574, 212] width 101 height 14
click at [427, 316] on div "Documents" at bounding box center [438, 327] width 136 height 42
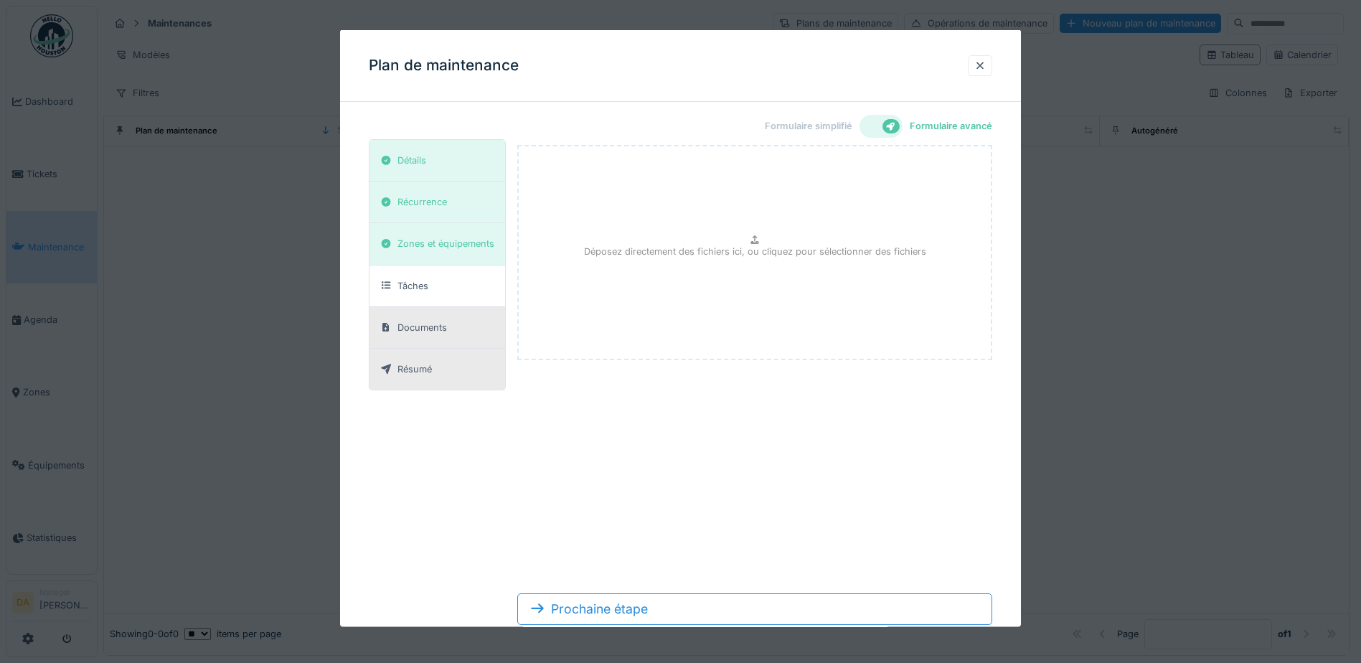
click at [426, 375] on div "Résumé" at bounding box center [415, 369] width 34 height 14
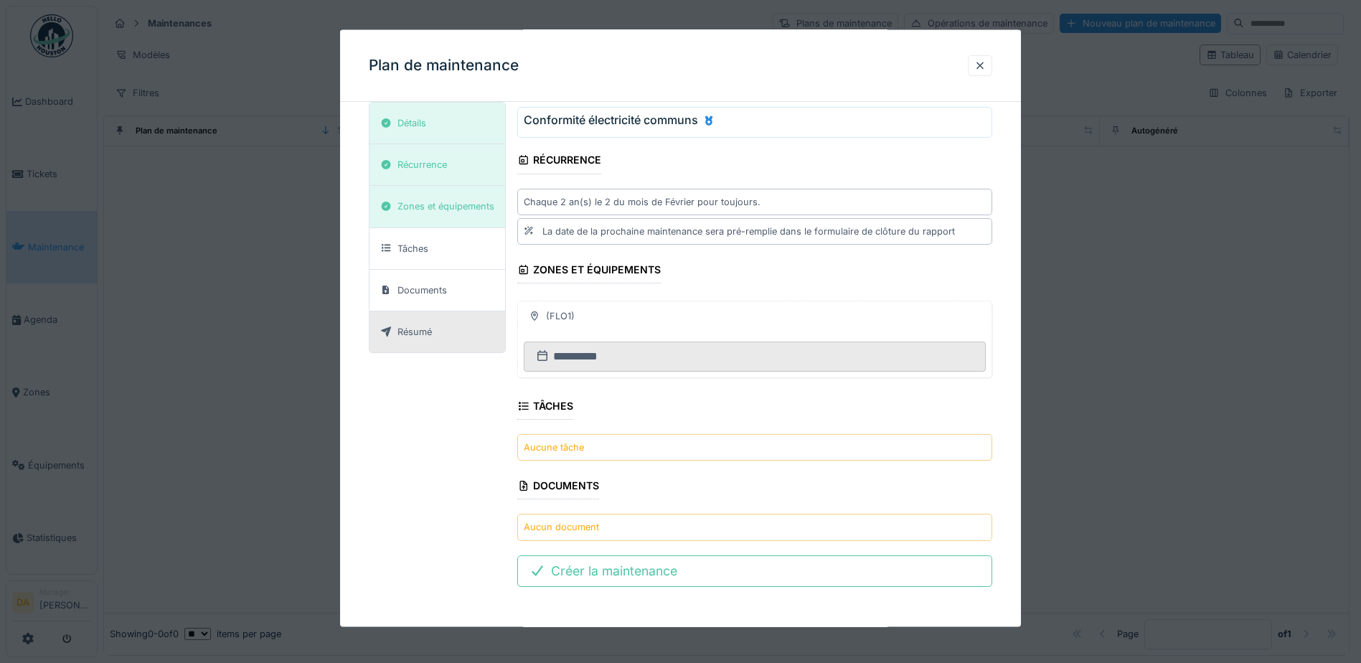
scroll to position [9, 0]
click at [680, 202] on div "Chaque 2 an(s) le 2 du mois de Février pour toujours." at bounding box center [642, 201] width 237 height 14
click at [866, 204] on div "Chaque 2 an(s) le 2 du mois de Février pour toujours." at bounding box center [754, 201] width 475 height 27
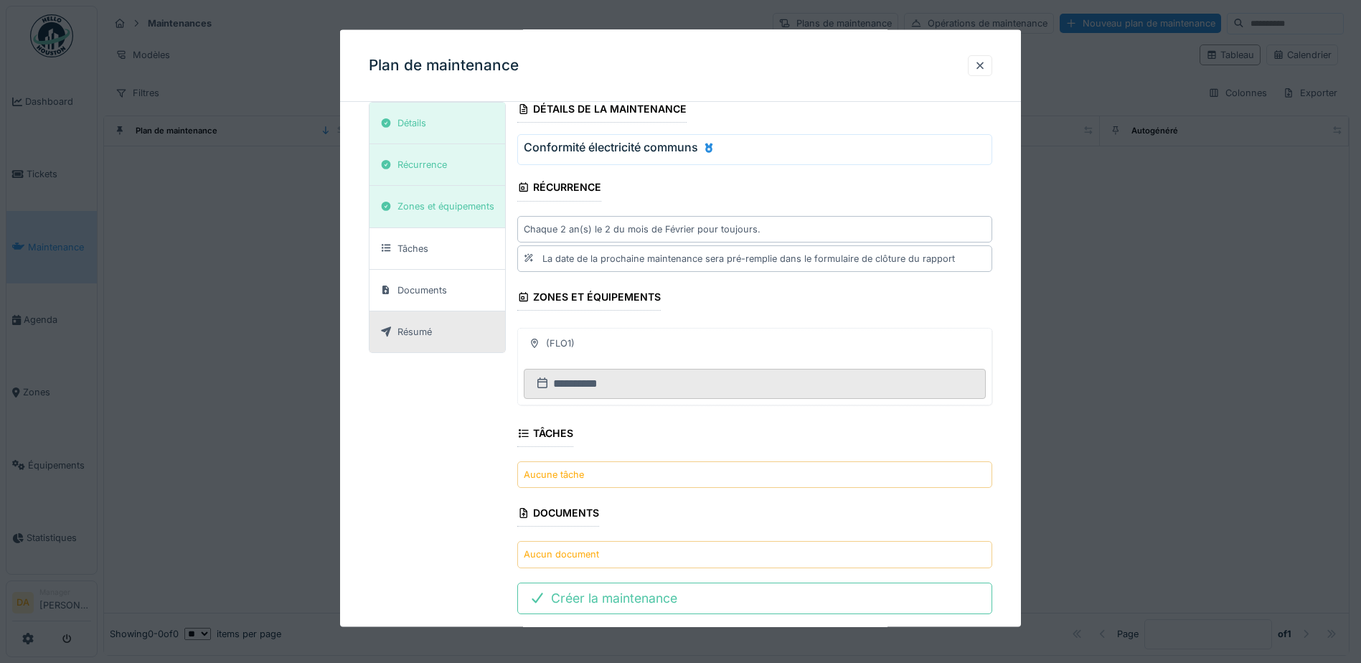
scroll to position [80, 0]
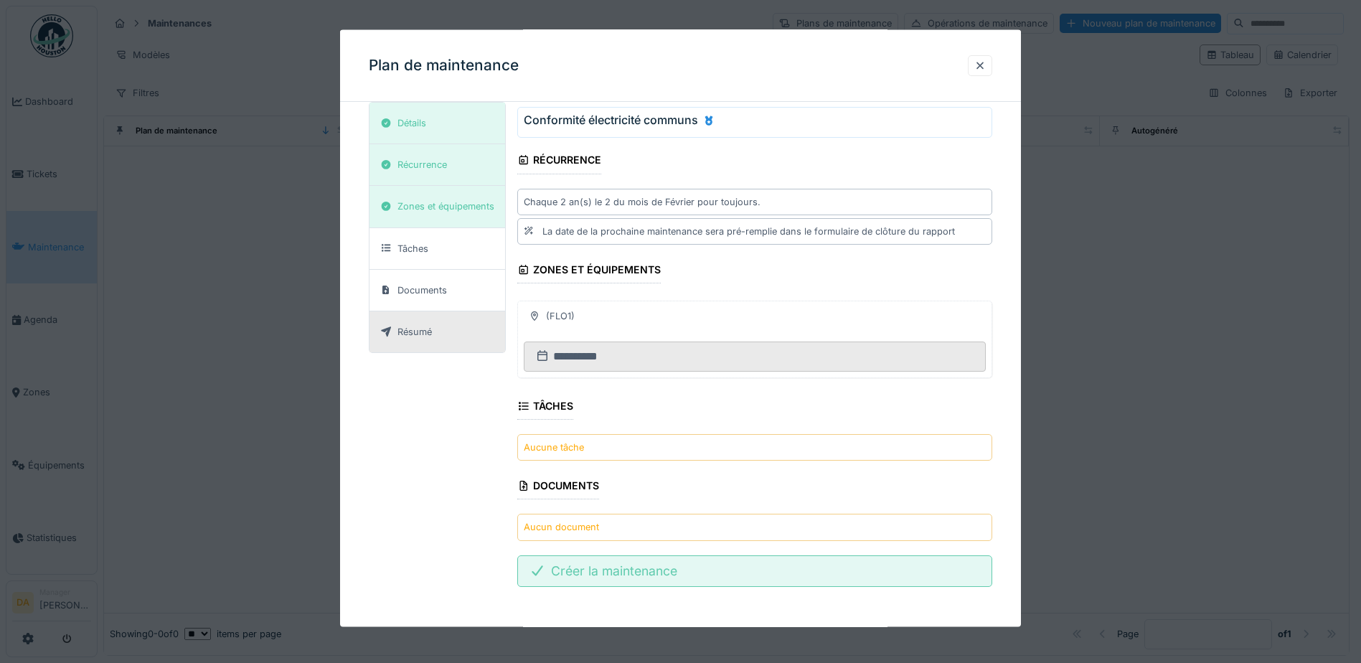
click at [665, 574] on div "Créer la maintenance" at bounding box center [754, 571] width 475 height 32
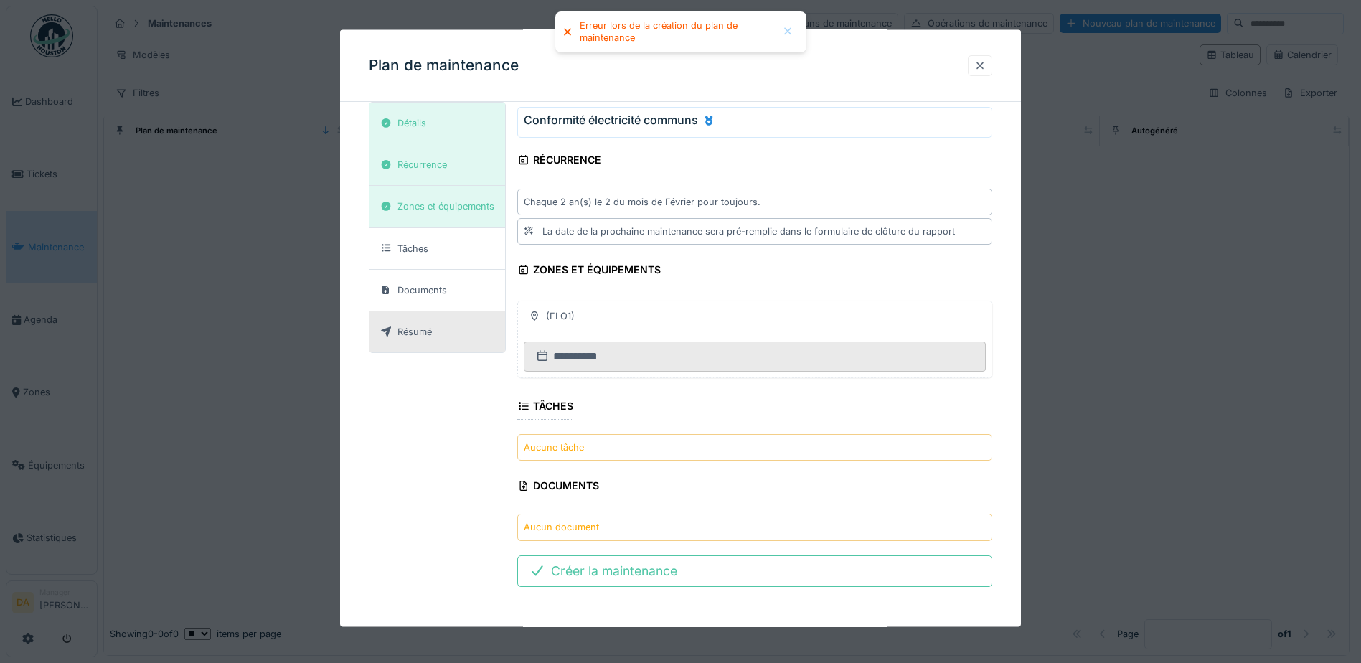
click at [992, 69] on div at bounding box center [980, 65] width 24 height 21
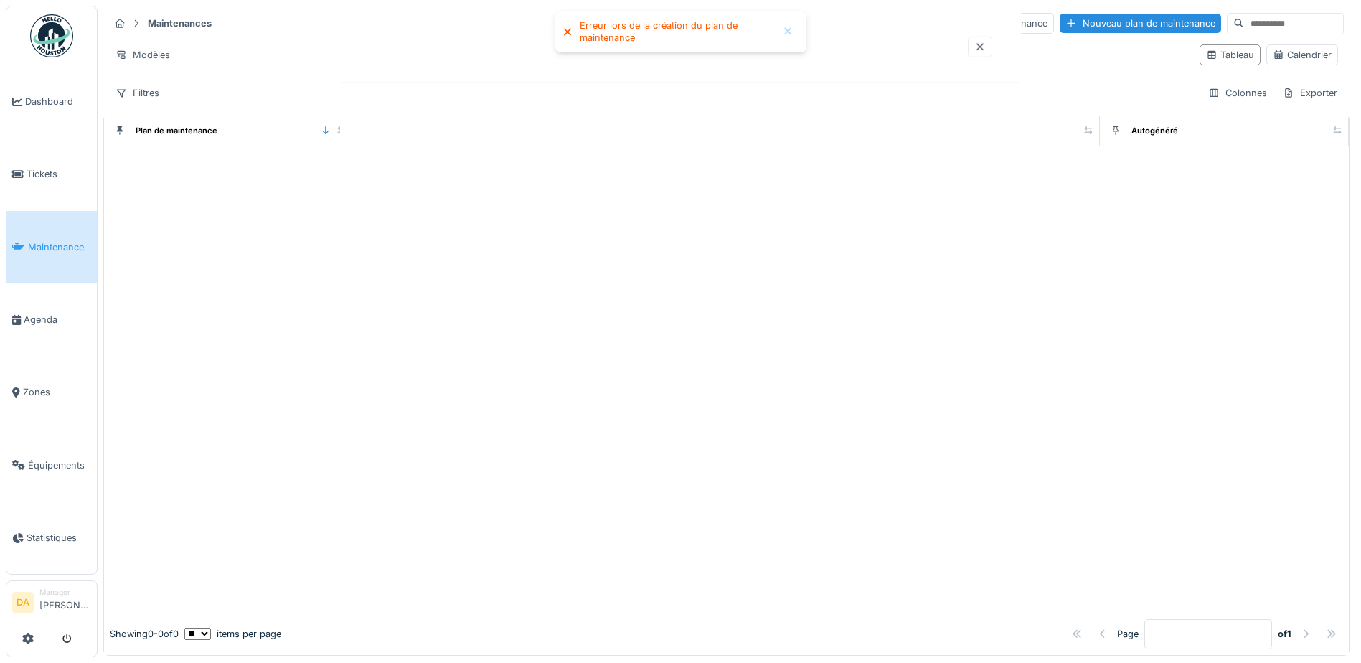
scroll to position [0, 0]
click at [538, 268] on div at bounding box center [726, 379] width 1245 height 466
click at [45, 385] on span "Zones" at bounding box center [57, 392] width 68 height 14
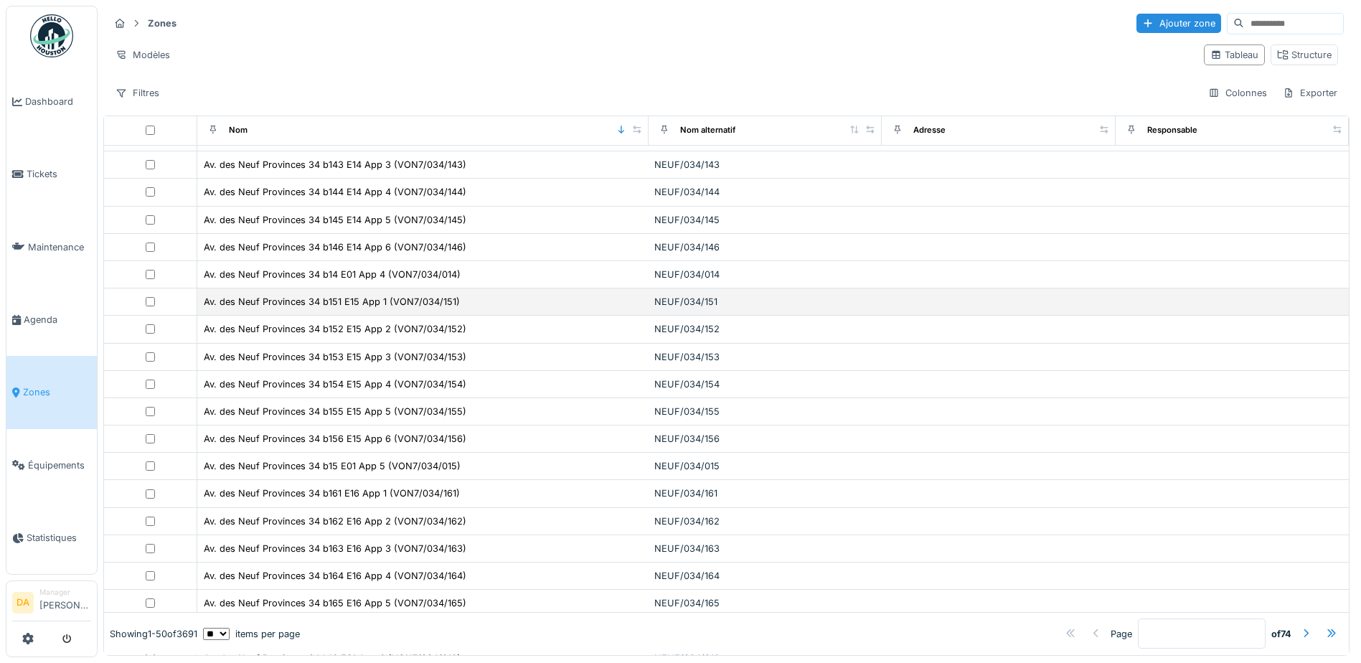
scroll to position [925, 0]
